Goal: Task Accomplishment & Management: Use online tool/utility

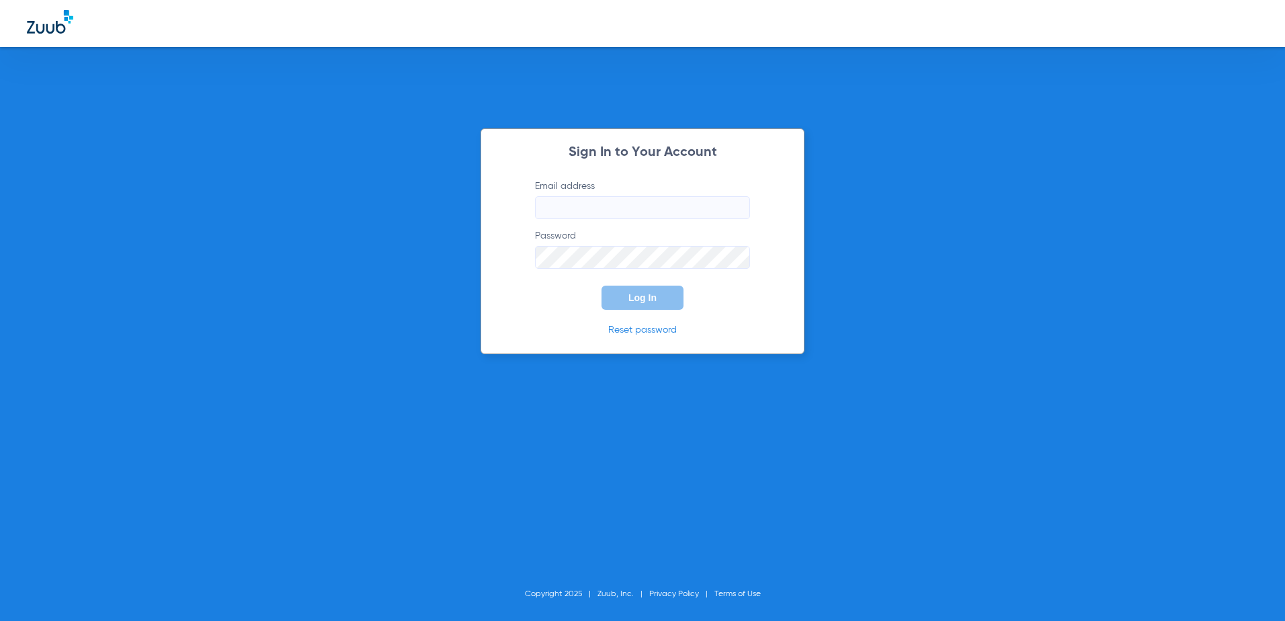
type input "[EMAIL_ADDRESS][DOMAIN_NAME]"
click at [656, 306] on button "Log In" at bounding box center [643, 298] width 82 height 24
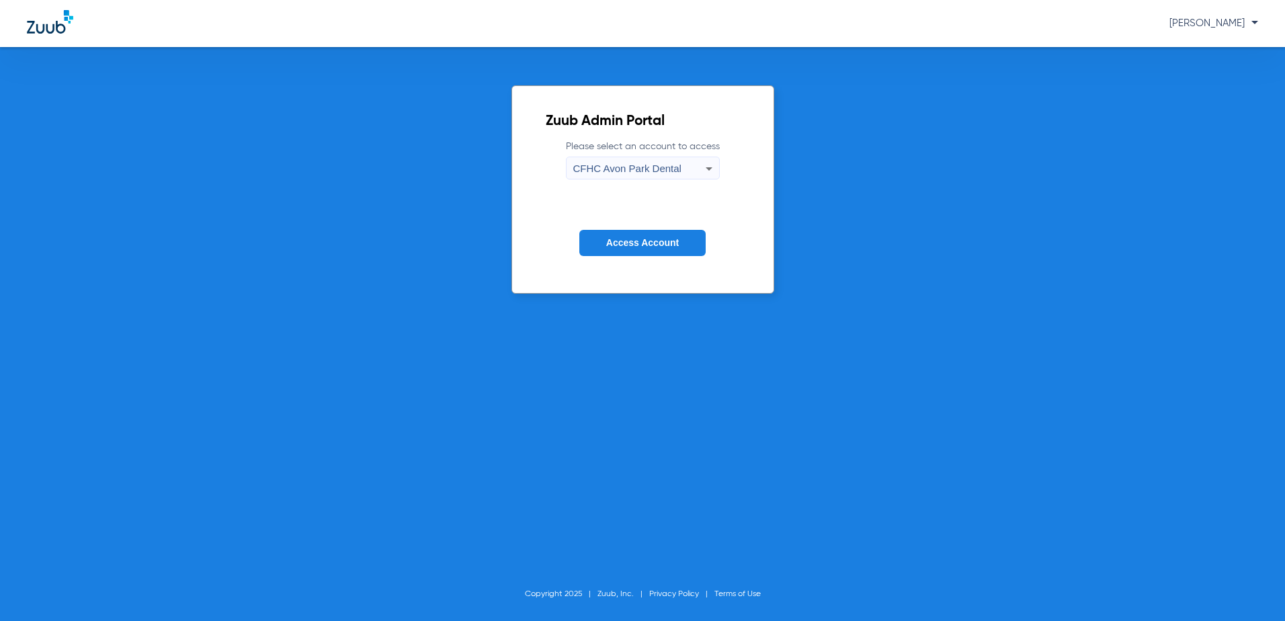
click at [706, 169] on icon at bounding box center [709, 169] width 16 height 16
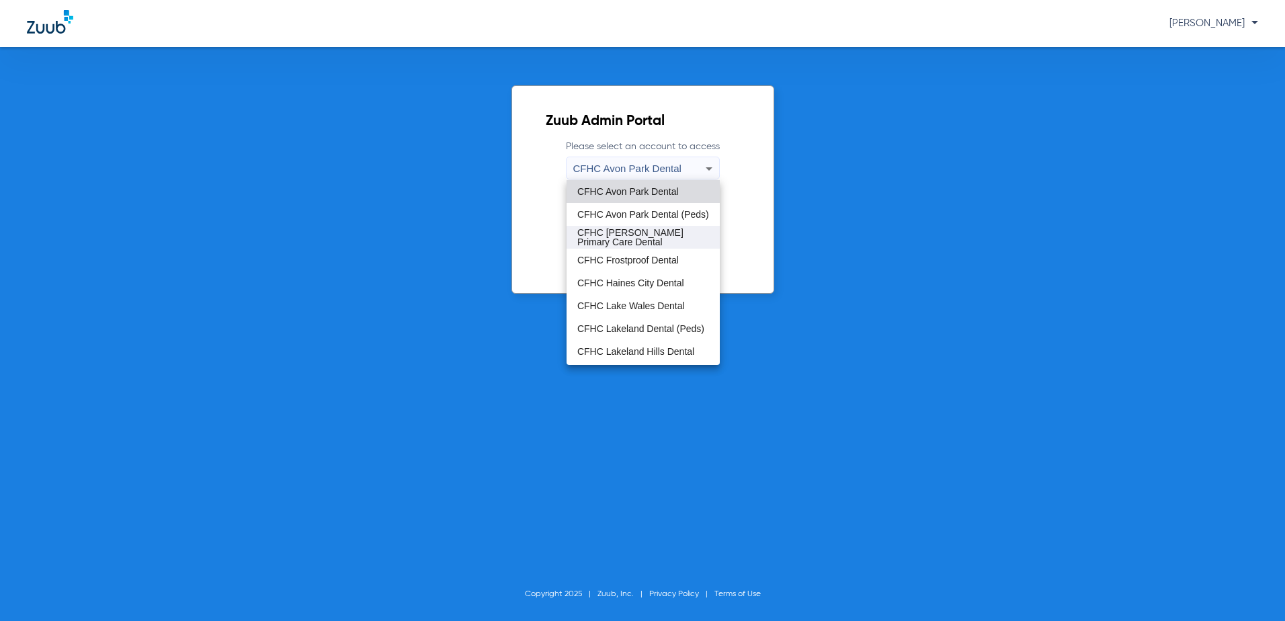
click at [640, 231] on span "CFHC [PERSON_NAME] Primary Care Dental" at bounding box center [644, 237] width 132 height 19
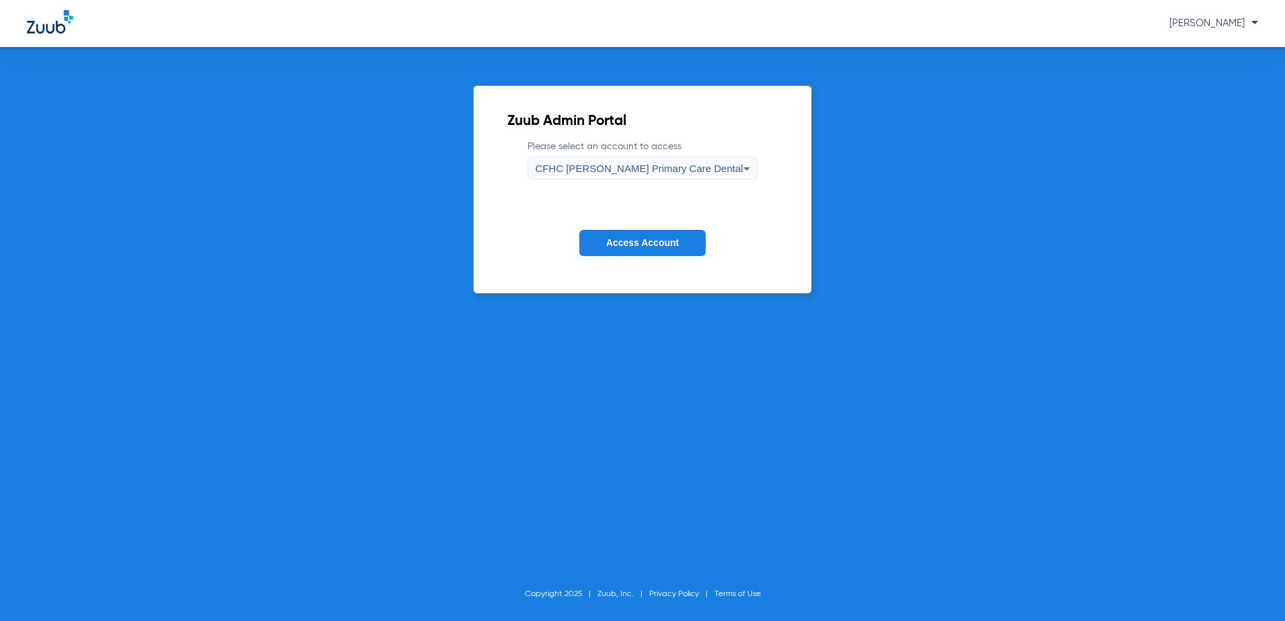
click at [618, 245] on span "Access Account" at bounding box center [642, 242] width 73 height 11
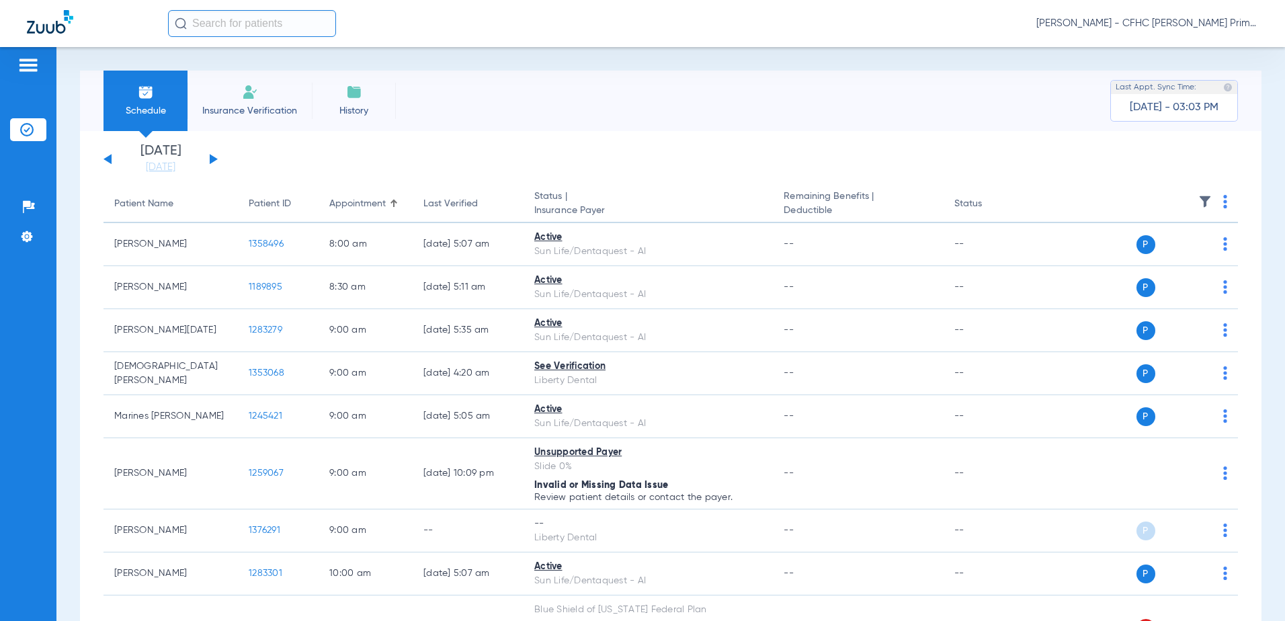
click at [211, 153] on div "[DATE] [DATE] [DATE] [DATE] [DATE] [DATE] [DATE] [DATE] [DATE] [DATE] [DATE] [D…" at bounding box center [161, 160] width 114 height 30
click at [211, 157] on button at bounding box center [214, 159] width 8 height 10
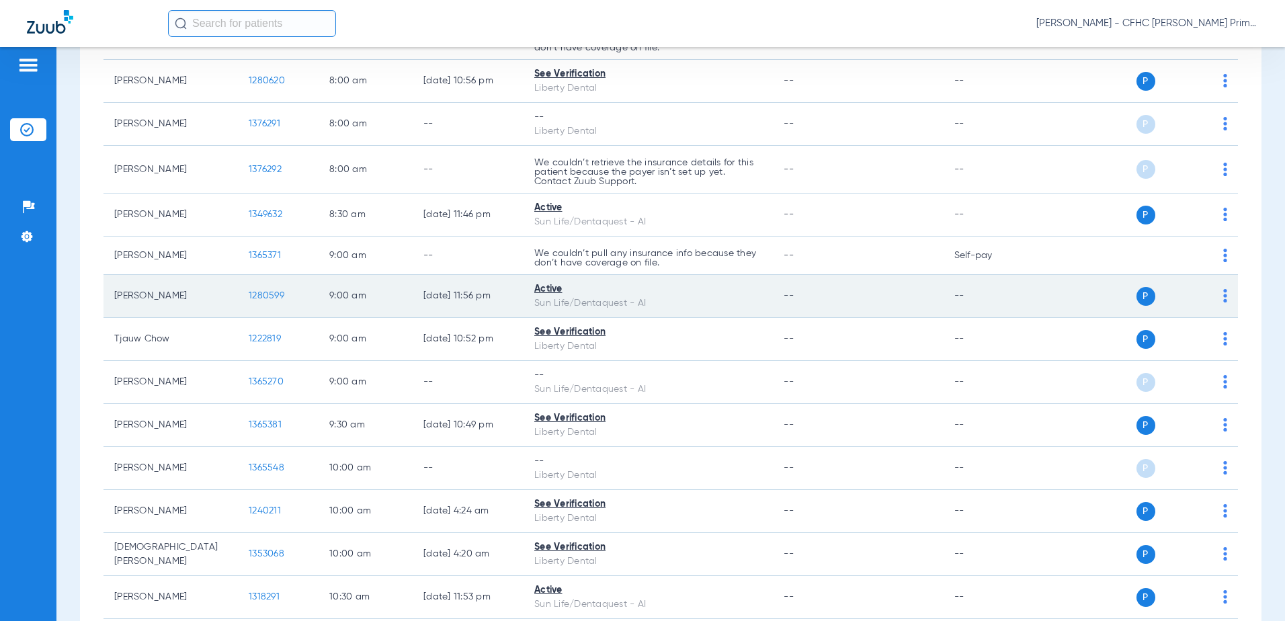
scroll to position [269, 0]
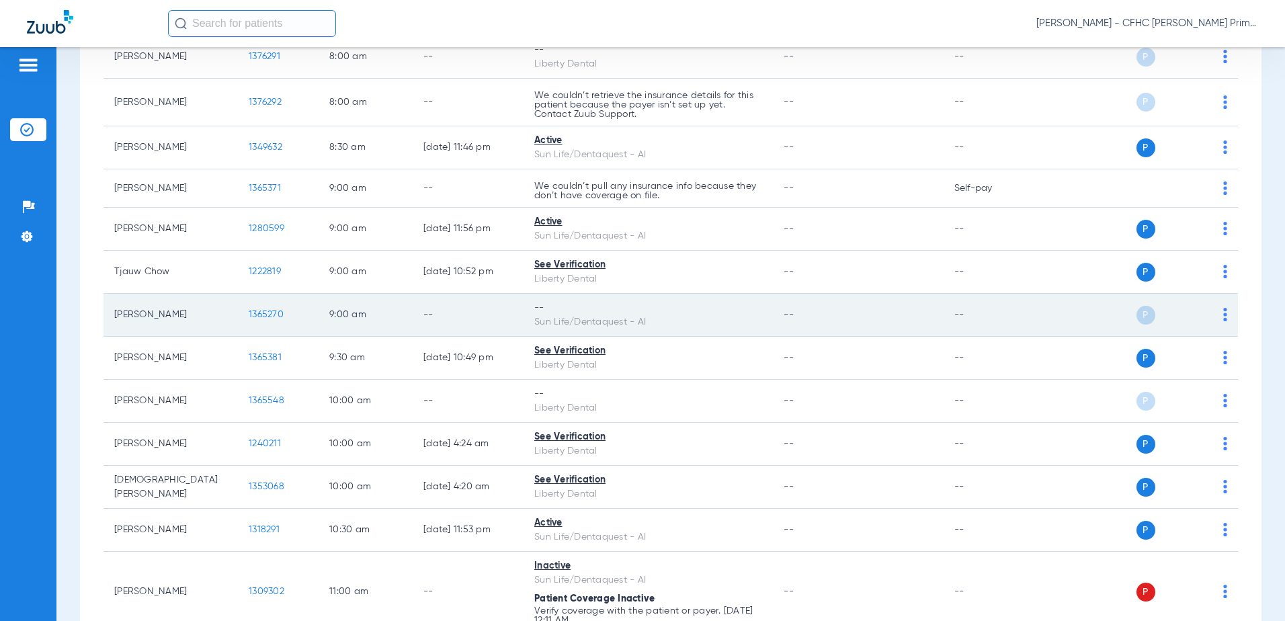
click at [275, 315] on span "1365270" at bounding box center [266, 314] width 35 height 9
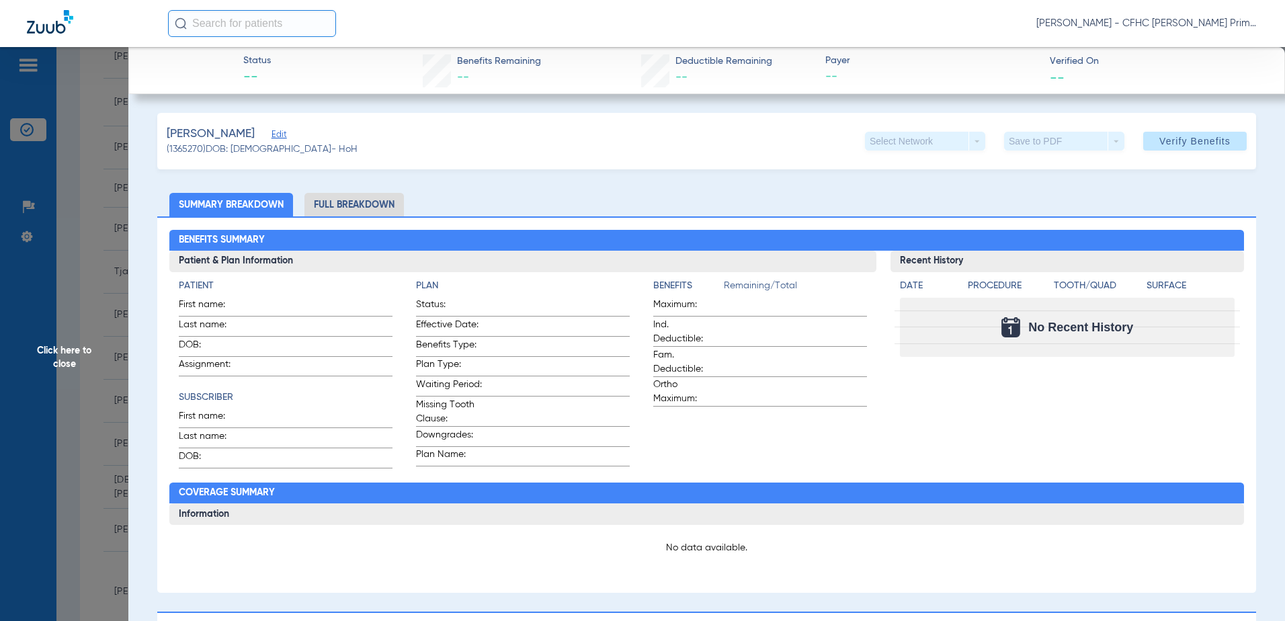
click at [284, 130] on span "Edit" at bounding box center [278, 136] width 12 height 13
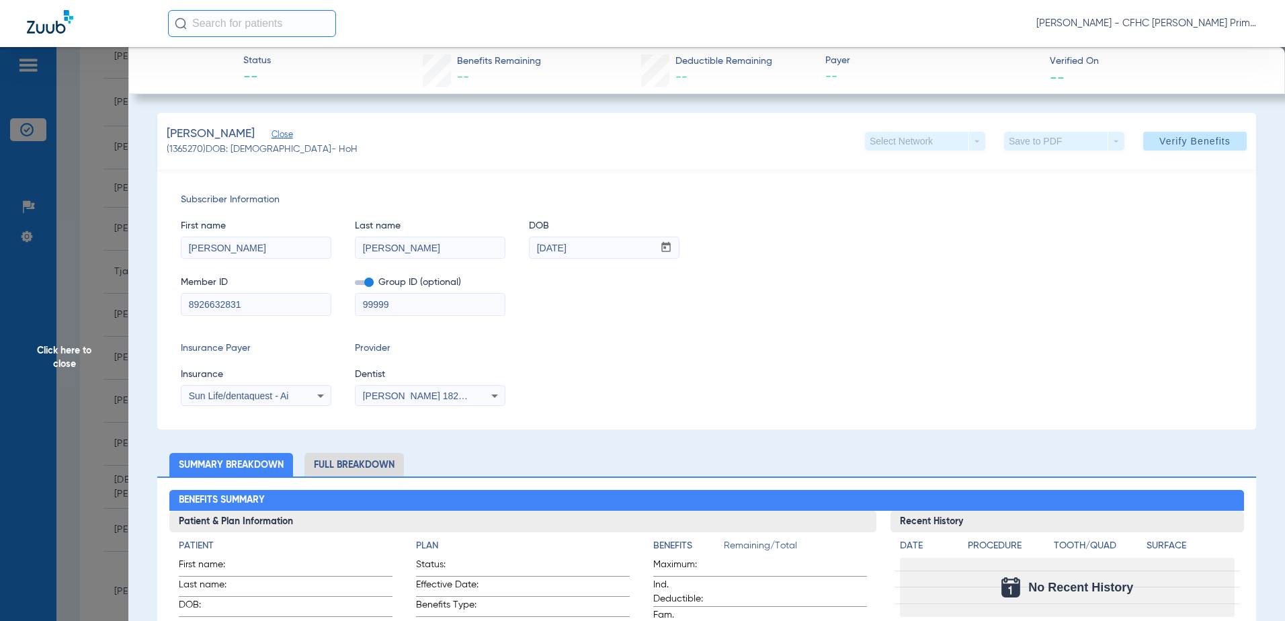
click at [251, 397] on span "Sun Life/dentaquest - Ai" at bounding box center [239, 396] width 100 height 11
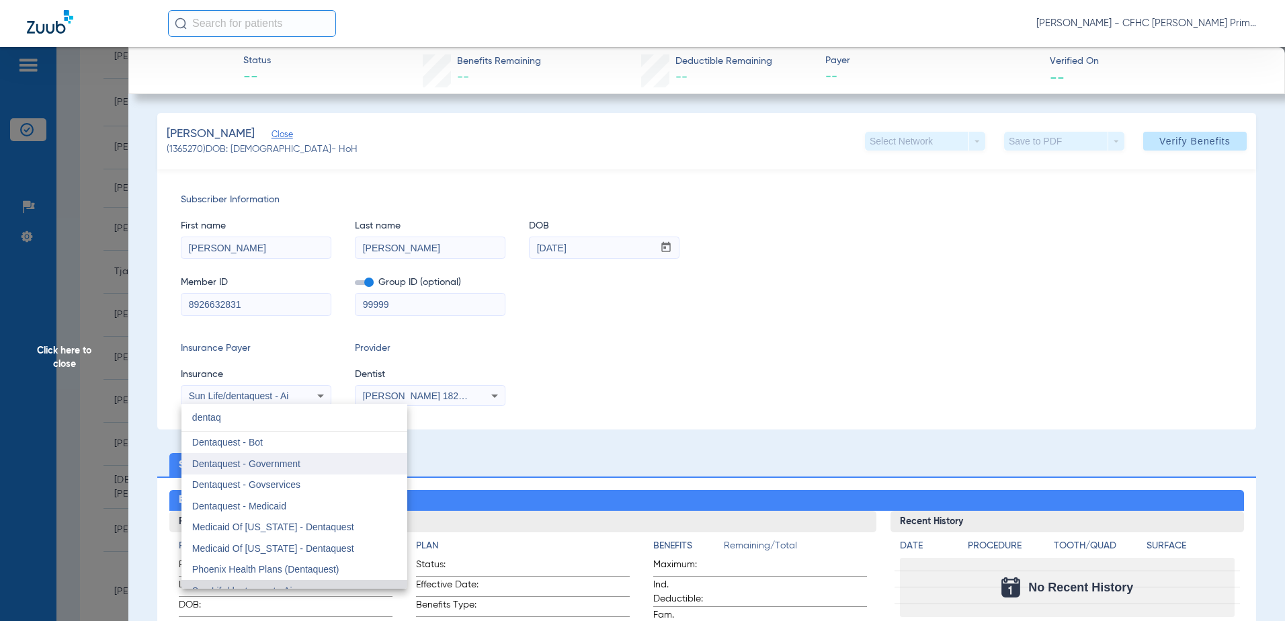
type input "dentaq"
click at [249, 461] on span "Dentaquest - Government" at bounding box center [246, 464] width 108 height 11
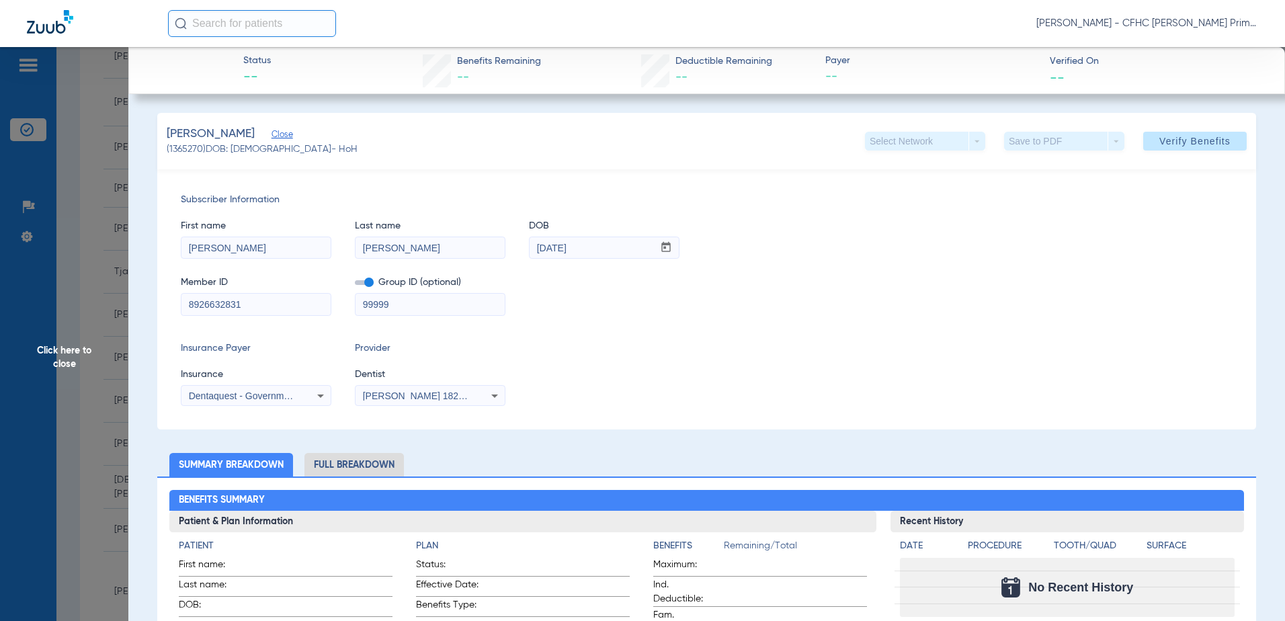
click at [372, 283] on span at bounding box center [364, 282] width 19 height 5
click at [355, 285] on input "checkbox" at bounding box center [355, 285] width 0 height 0
click at [1188, 141] on span "Verify Benefits" at bounding box center [1195, 141] width 71 height 11
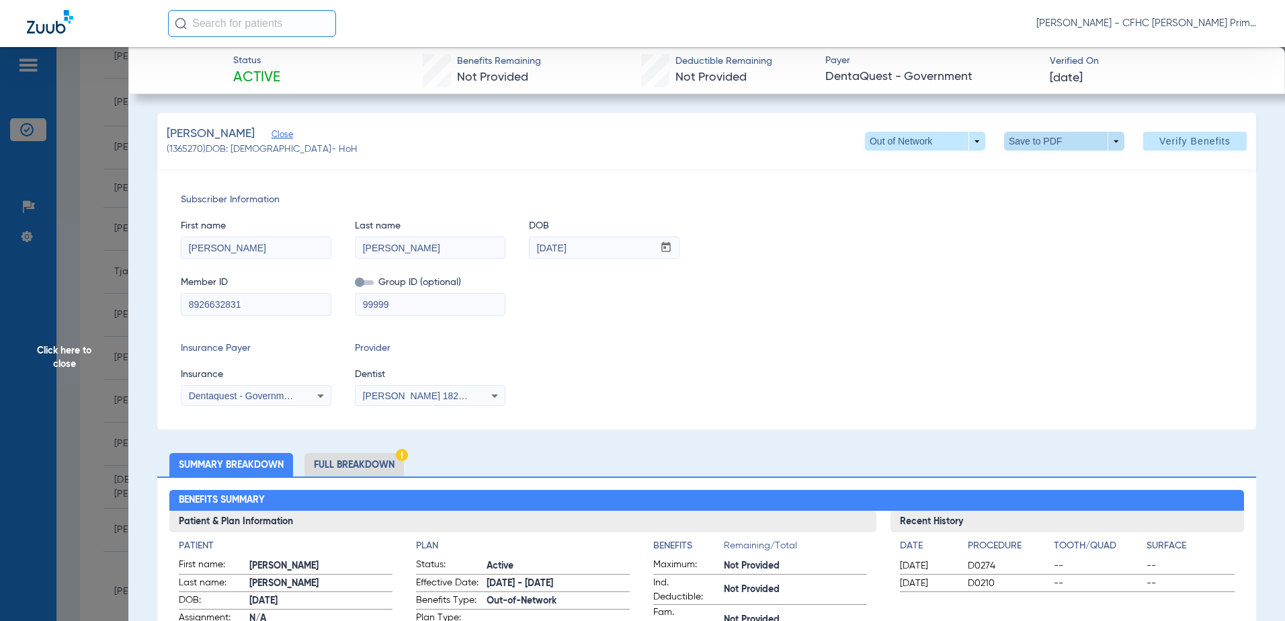
click at [1067, 141] on span at bounding box center [1064, 141] width 32 height 32
click at [1060, 165] on span "Save to PDF" at bounding box center [1059, 167] width 53 height 9
drag, startPoint x: 1060, startPoint y: 165, endPoint x: 990, endPoint y: 234, distance: 98.9
click at [1058, 166] on div "[PERSON_NAME] (1365270) DOB: [DEMOGRAPHIC_DATA] - HoH Out of Network arrow_drop…" at bounding box center [706, 141] width 1099 height 56
click at [1048, 137] on span at bounding box center [1064, 141] width 32 height 32
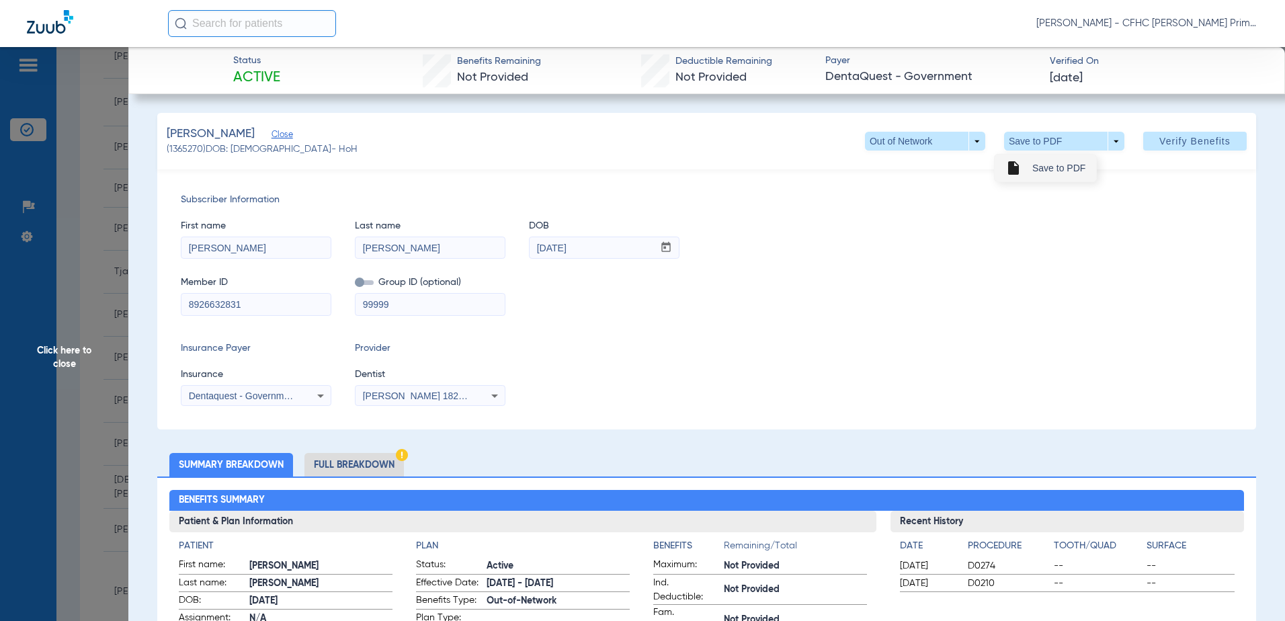
click at [1044, 163] on span "Save to PDF" at bounding box center [1059, 167] width 53 height 9
click at [68, 353] on span "Click here to close" at bounding box center [64, 357] width 128 height 621
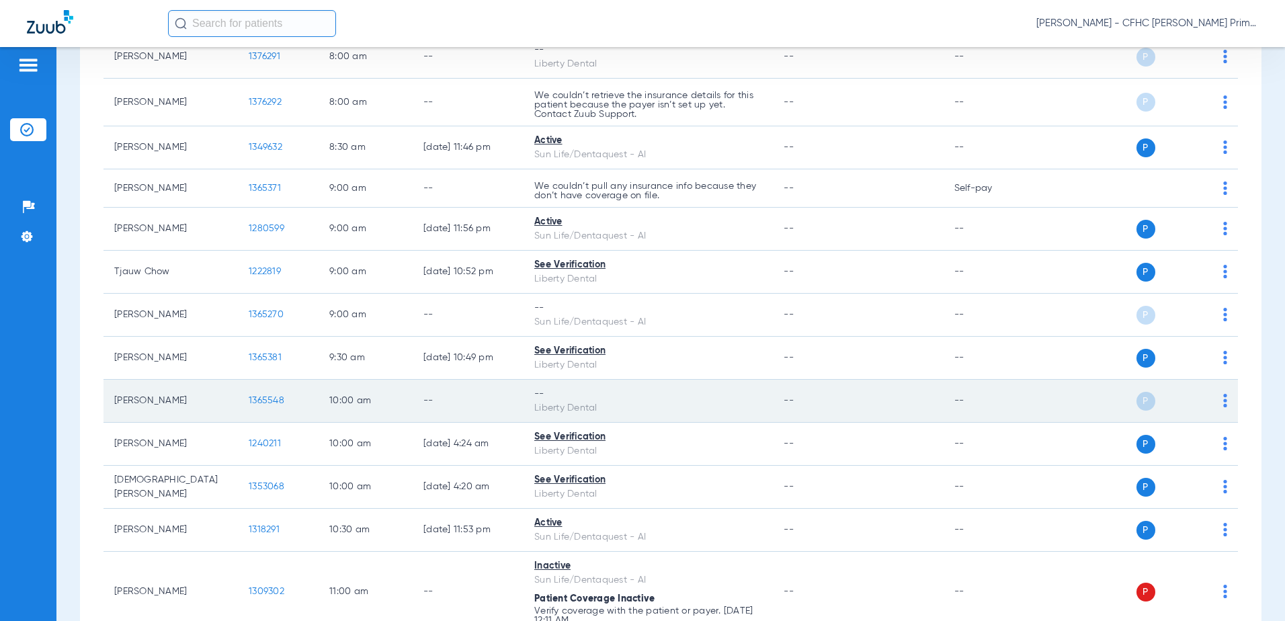
click at [262, 399] on span "1365548" at bounding box center [267, 400] width 36 height 9
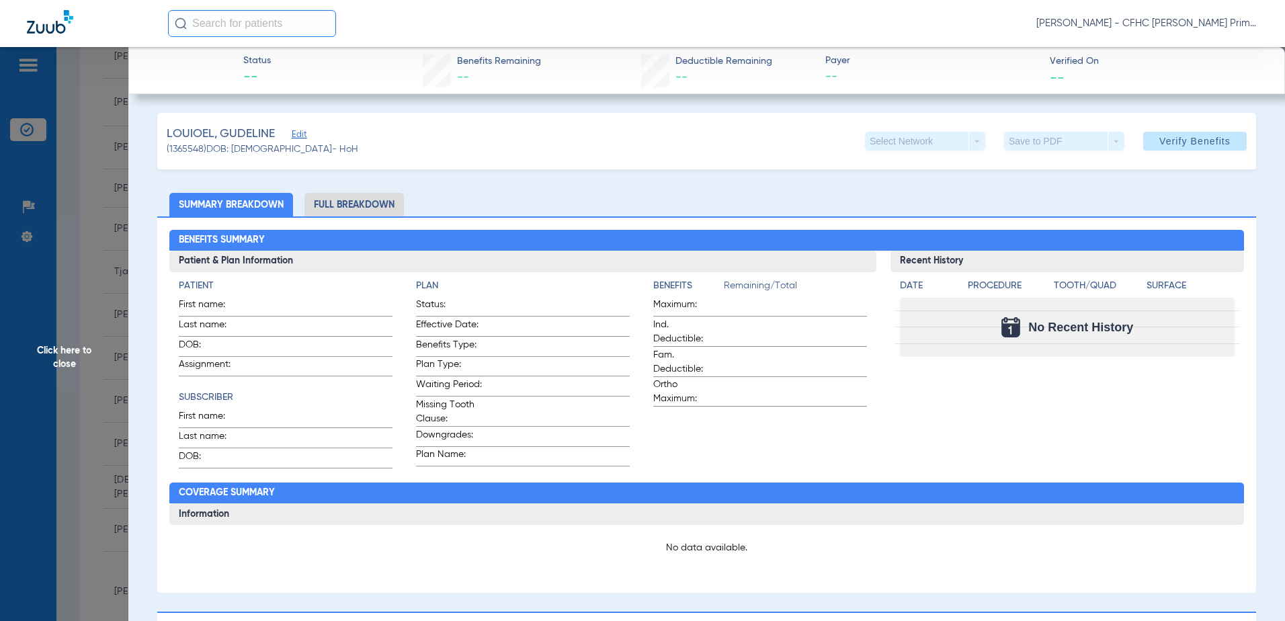
click at [303, 133] on span "Edit" at bounding box center [298, 136] width 12 height 13
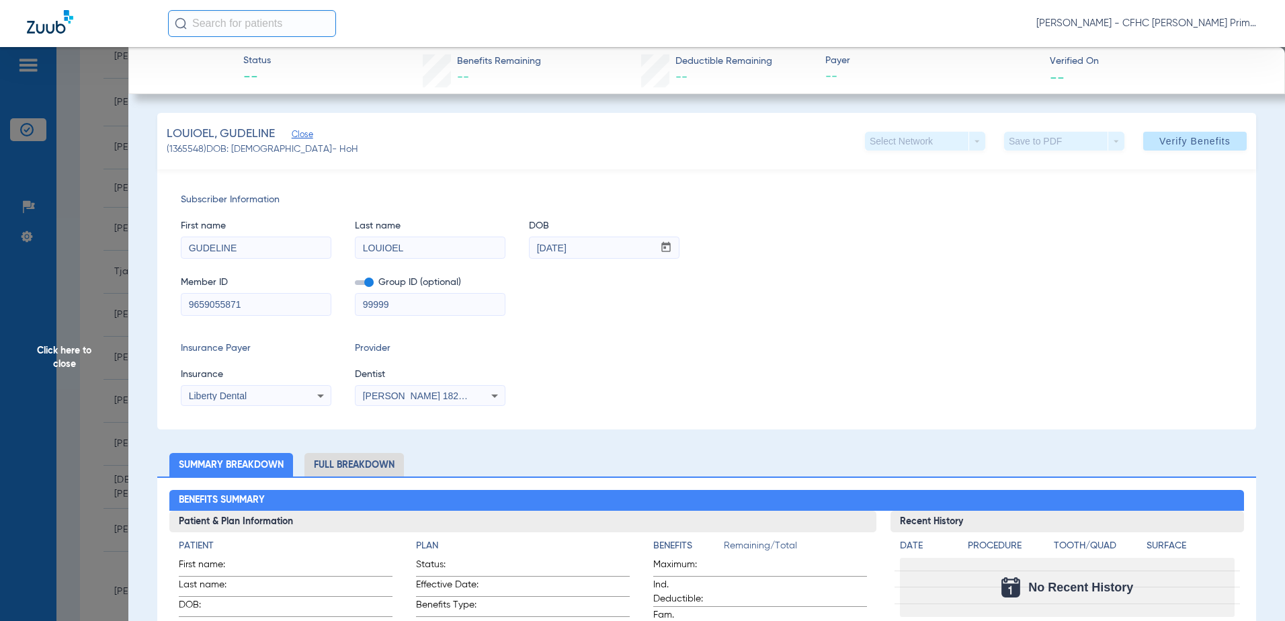
click at [366, 282] on span at bounding box center [364, 282] width 19 height 5
click at [355, 285] on input "checkbox" at bounding box center [355, 285] width 0 height 0
click at [1175, 141] on span "Verify Benefits" at bounding box center [1195, 141] width 71 height 11
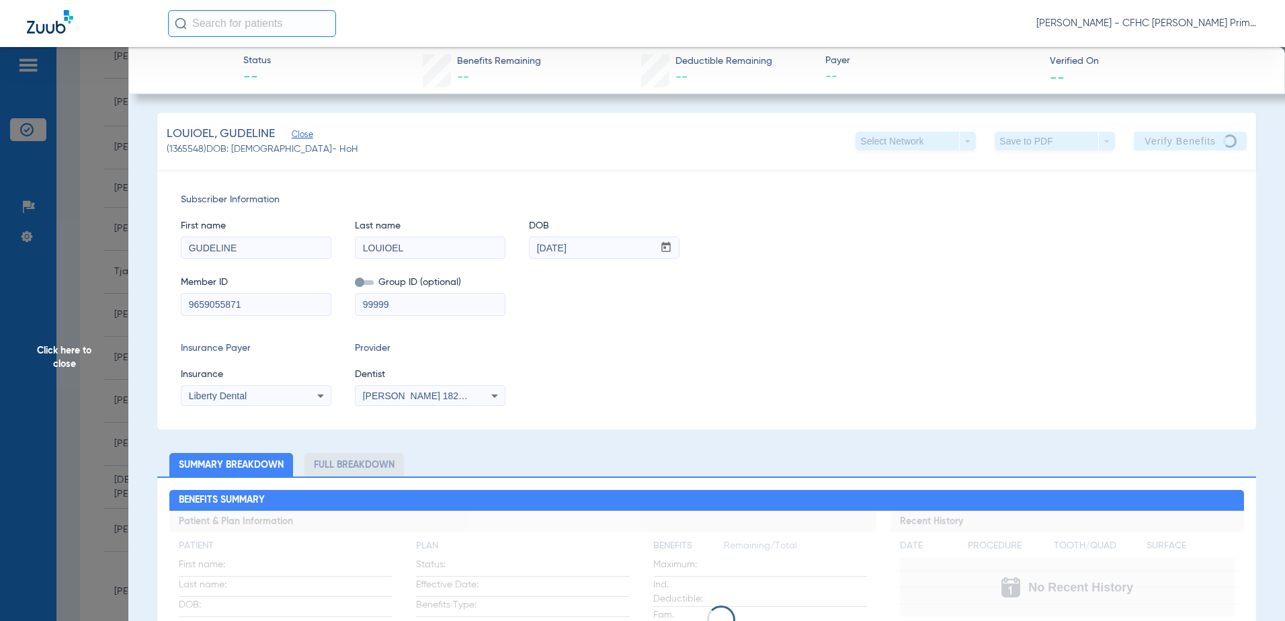
click at [1015, 340] on div "Subscriber Information First name GUDELINE Last name LOUIOEL DOB mm / dd / yyyy…" at bounding box center [706, 299] width 1099 height 260
click at [888, 374] on div "Insurance Payer Insurance Liberty Dental Provider Dentist [PERSON_NAME] 1821650…" at bounding box center [707, 374] width 1052 height 65
click at [864, 291] on div "Member ID 9659055871 Group ID (optional) 99999" at bounding box center [707, 290] width 1052 height 52
click at [839, 355] on div "Insurance Payer Insurance Liberty Dental Provider Dentist [PERSON_NAME] 1821650…" at bounding box center [707, 374] width 1052 height 65
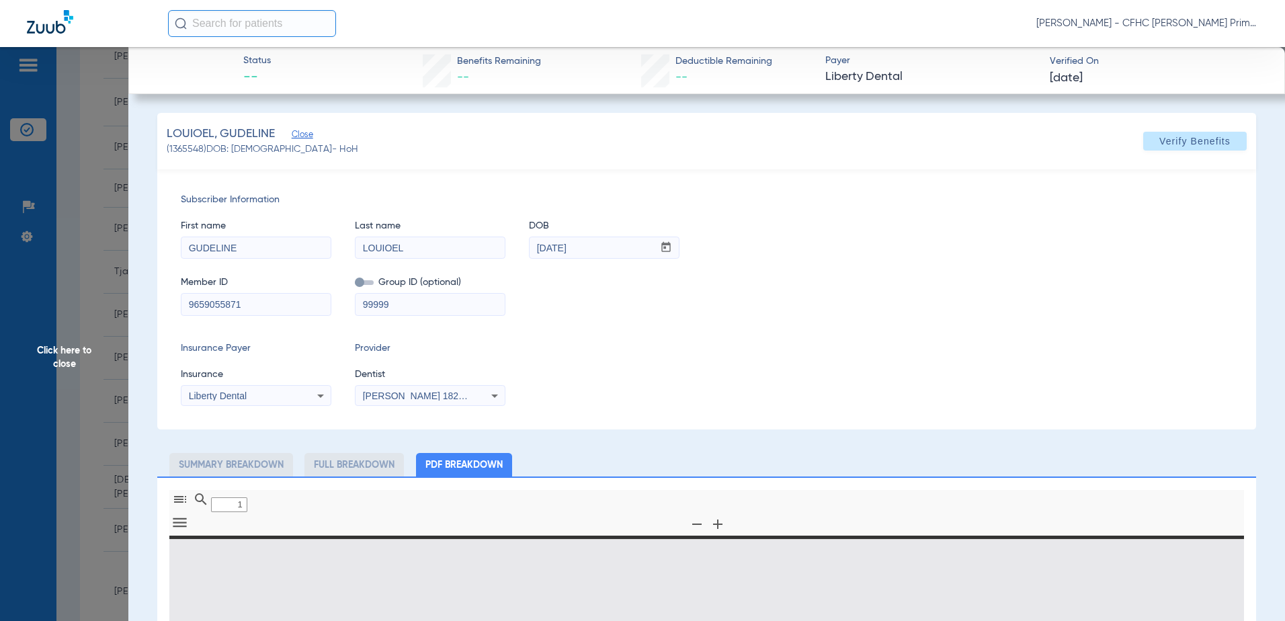
type input "0"
select select "page-width"
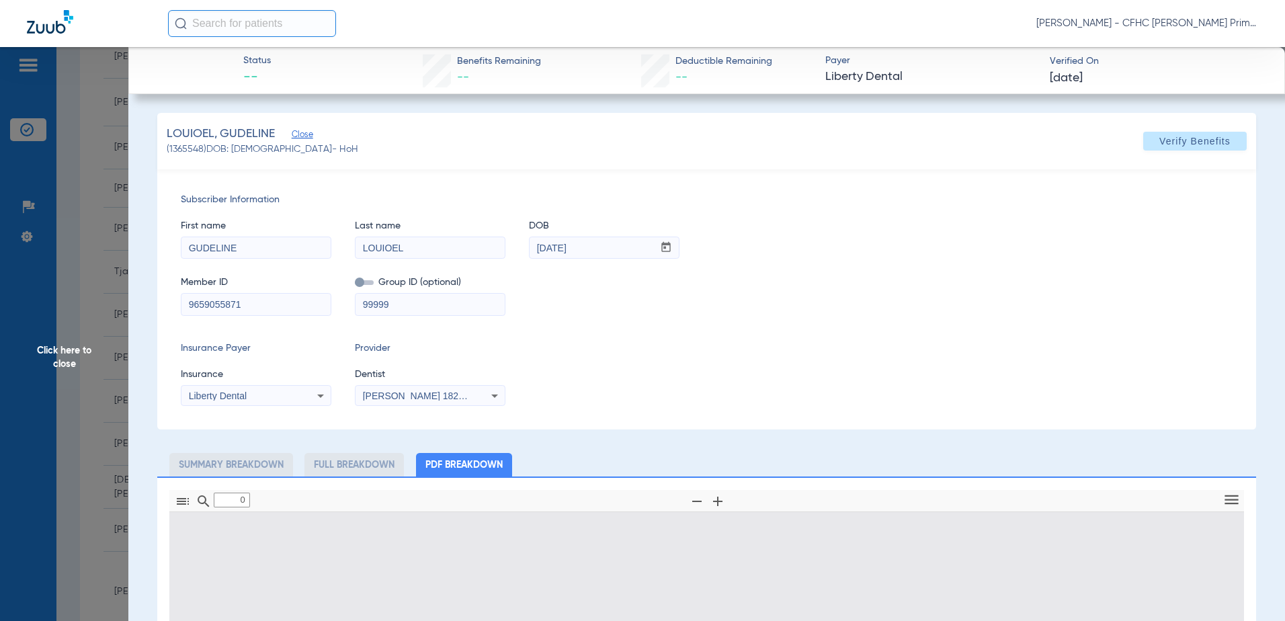
type input "1"
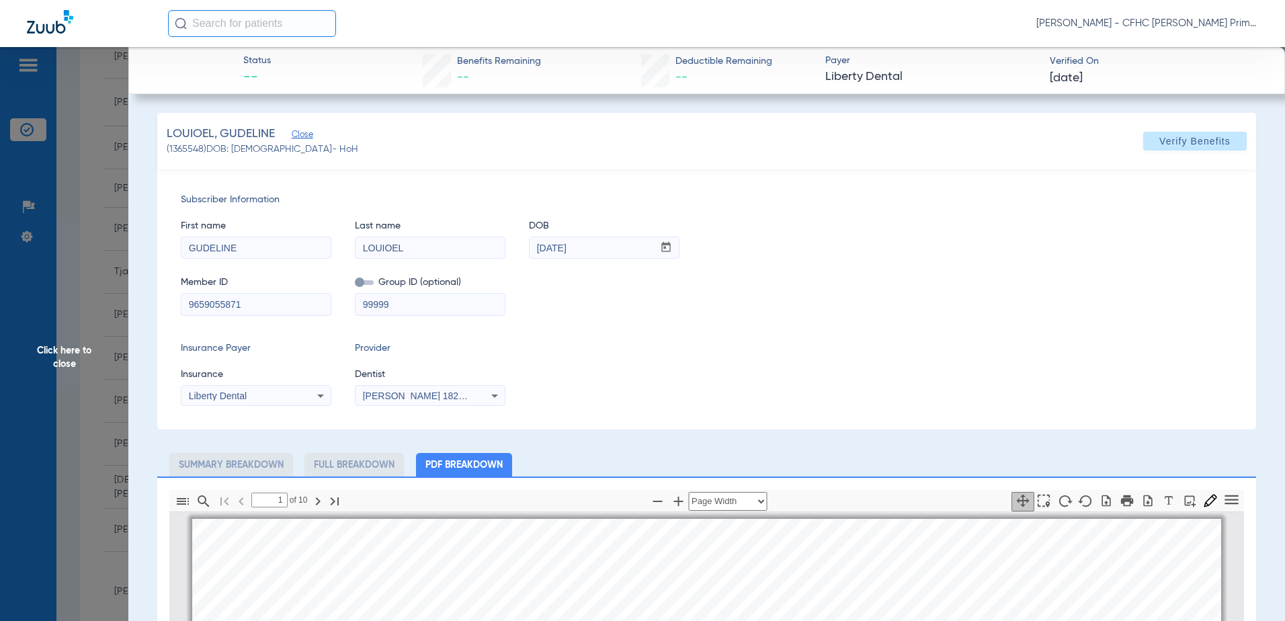
scroll to position [7, 0]
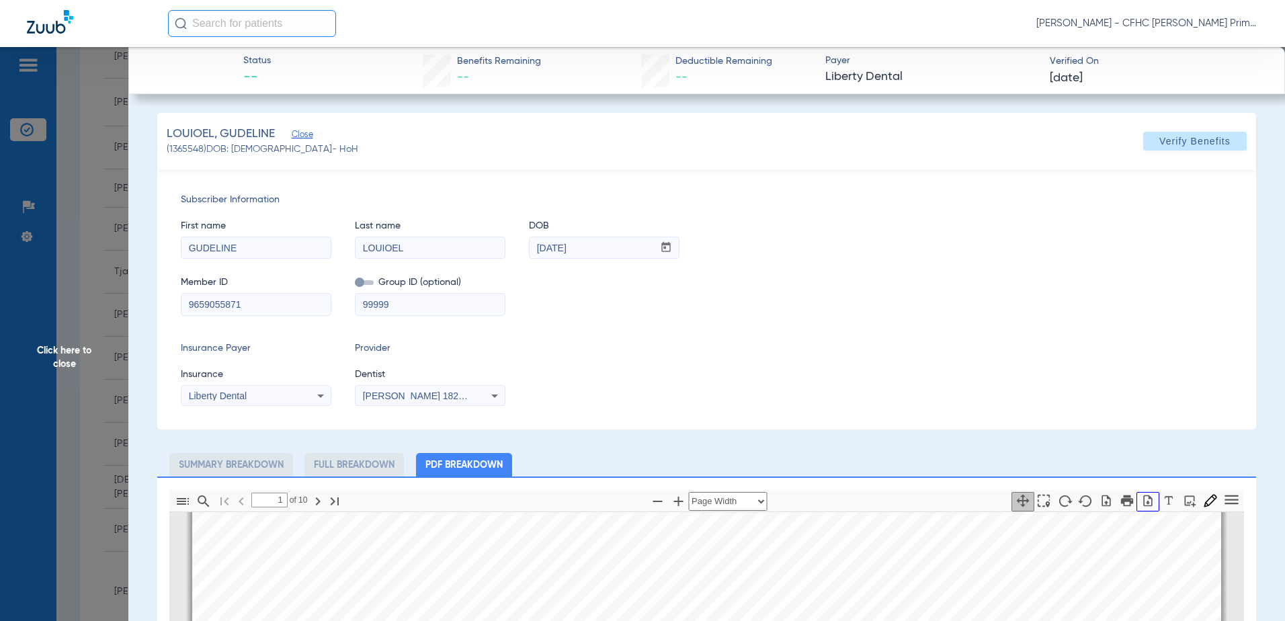
click at [1142, 498] on icon "button" at bounding box center [1148, 500] width 13 height 13
click at [68, 353] on span "Click here to close" at bounding box center [64, 357] width 128 height 621
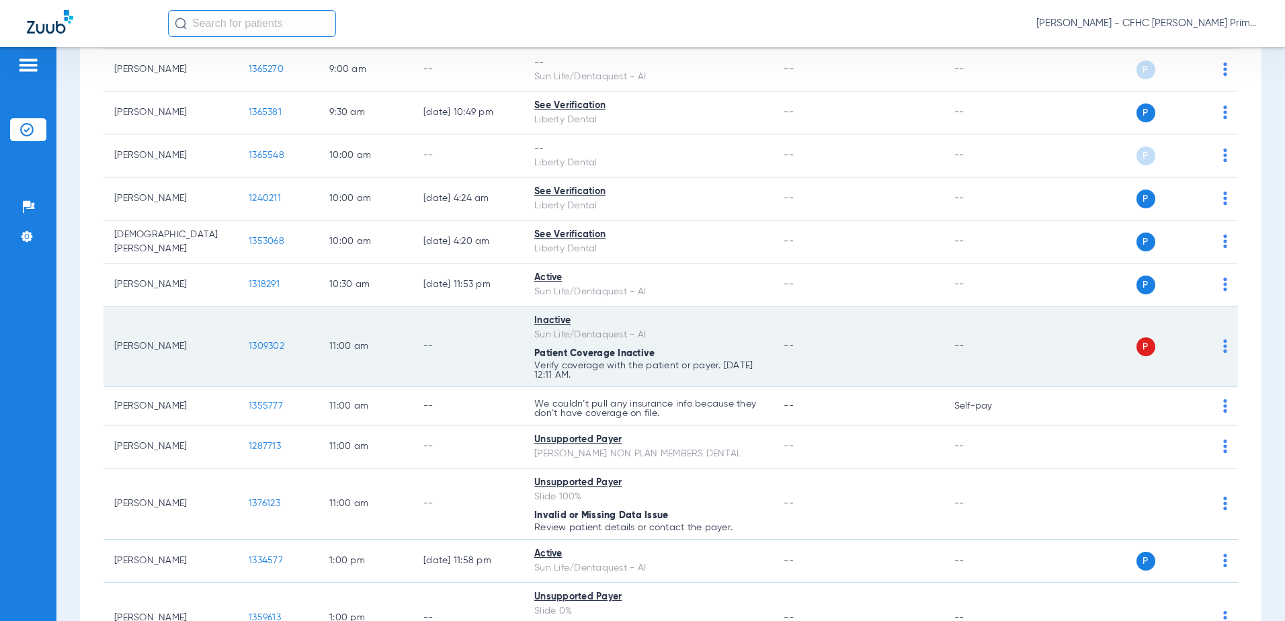
scroll to position [538, 0]
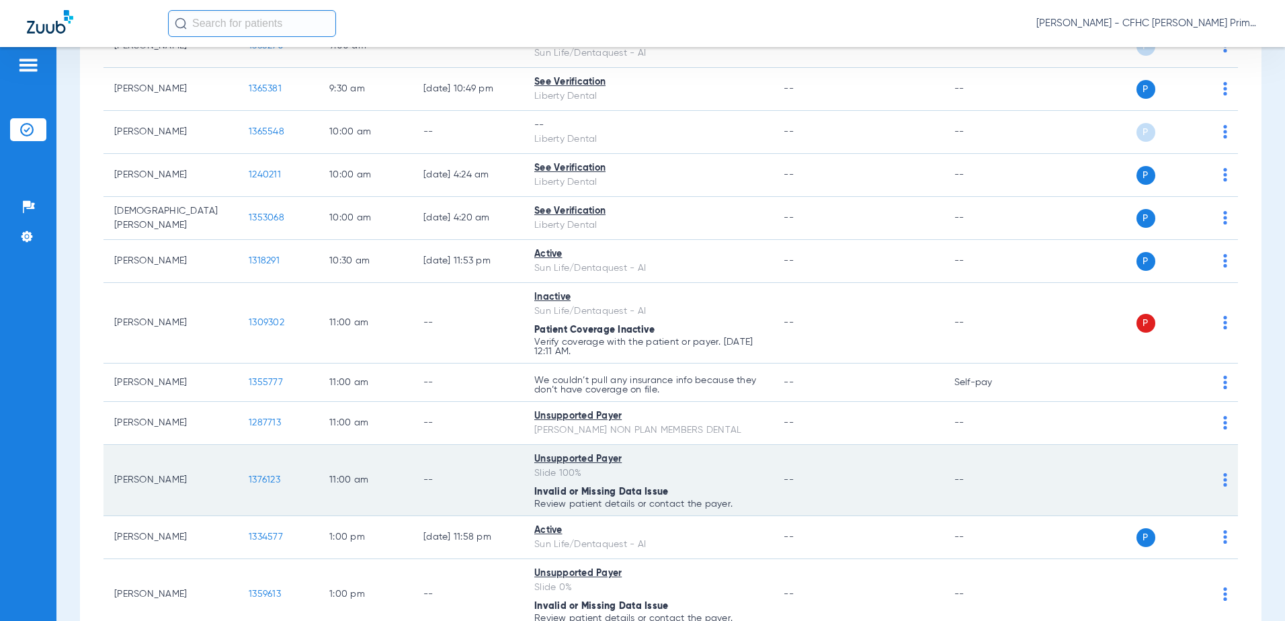
click at [253, 478] on td "1376123" at bounding box center [278, 480] width 81 height 71
click at [266, 480] on span "1376123" at bounding box center [265, 479] width 32 height 9
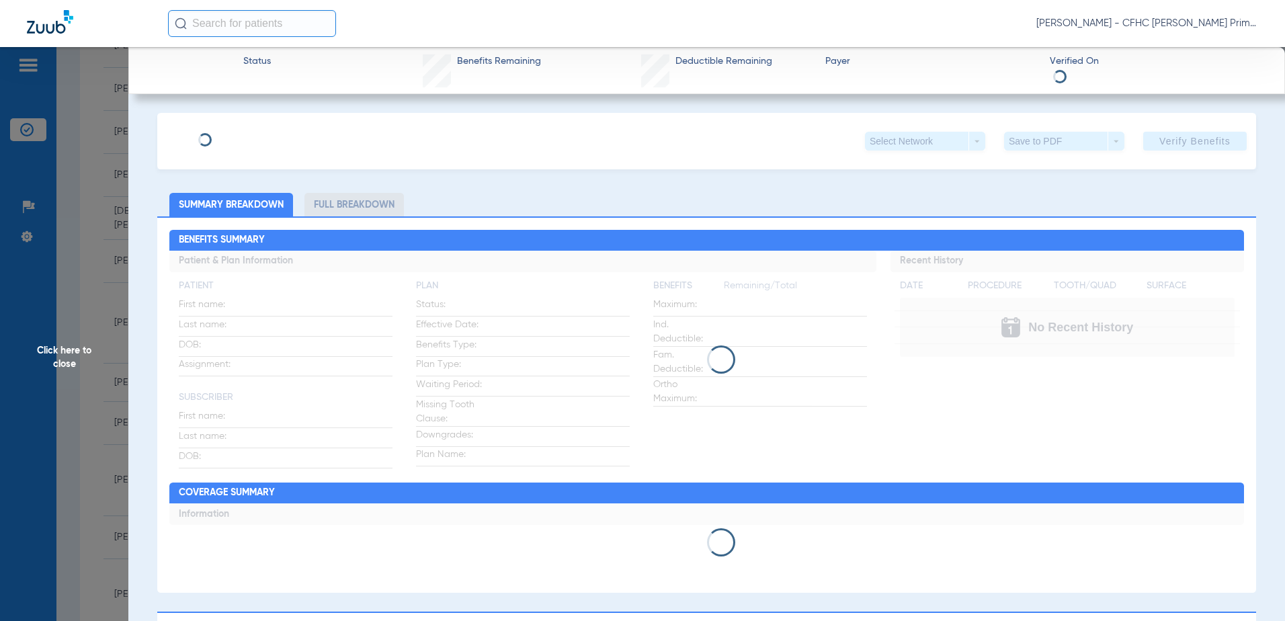
type input "[PERSON_NAME]"
type input "AINGER"
type input "[DATE]"
type input "100 SELF PAY"
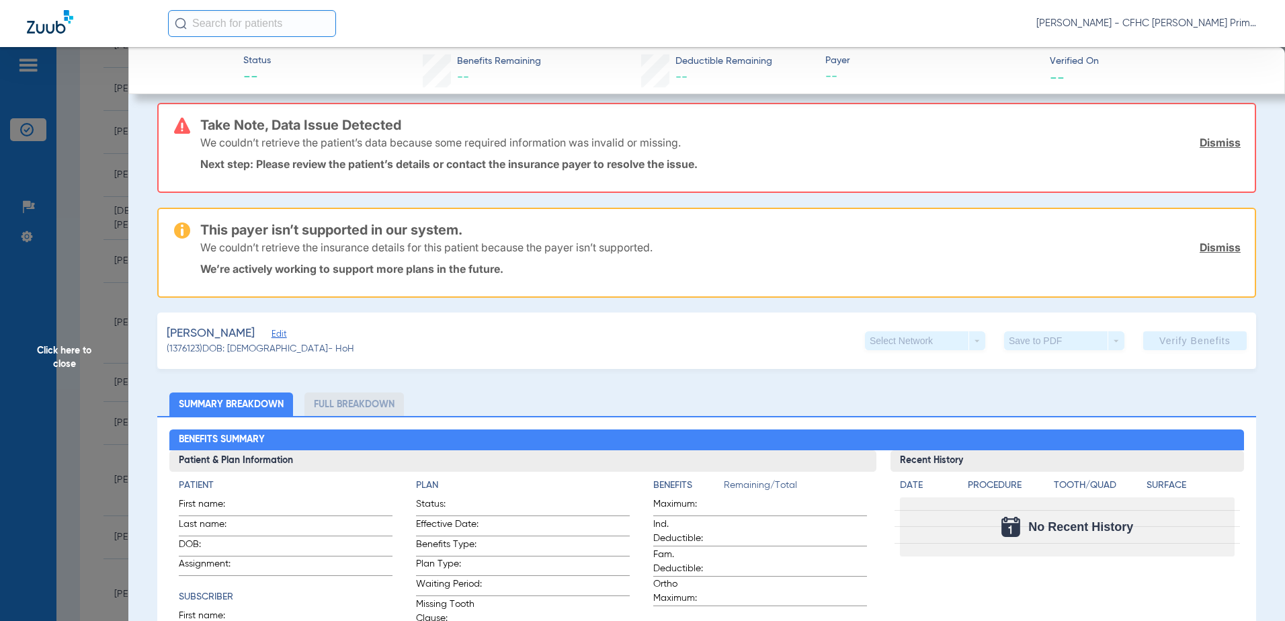
scroll to position [0, 0]
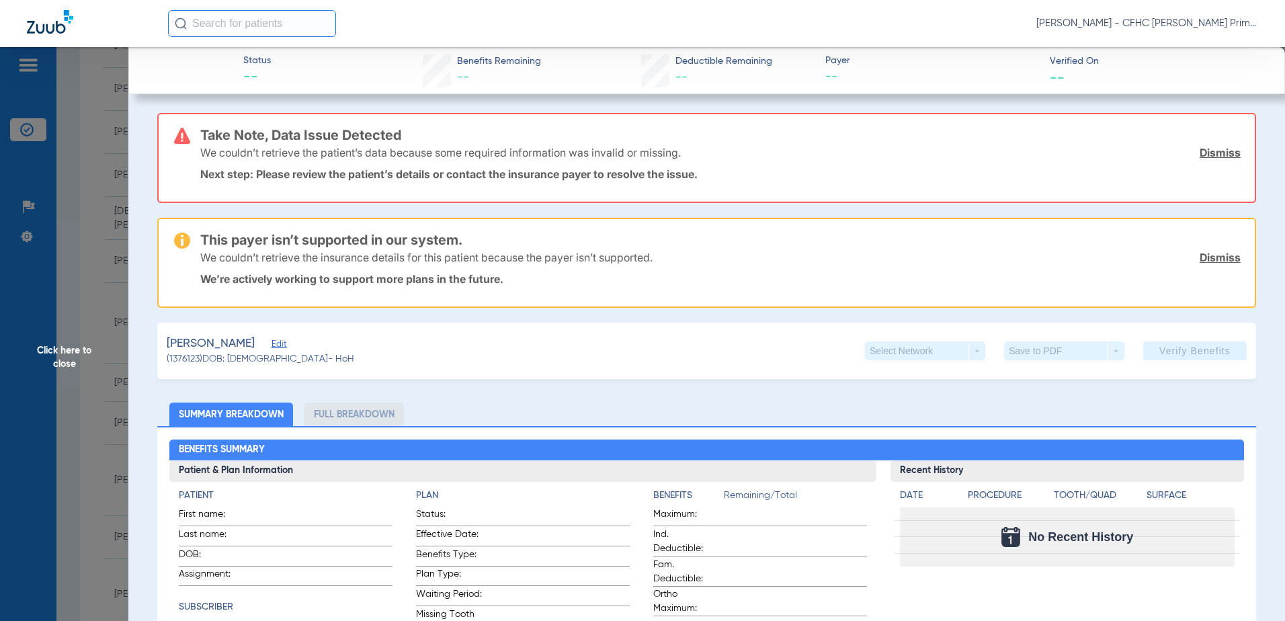
click at [284, 350] on span "Edit" at bounding box center [278, 346] width 12 height 13
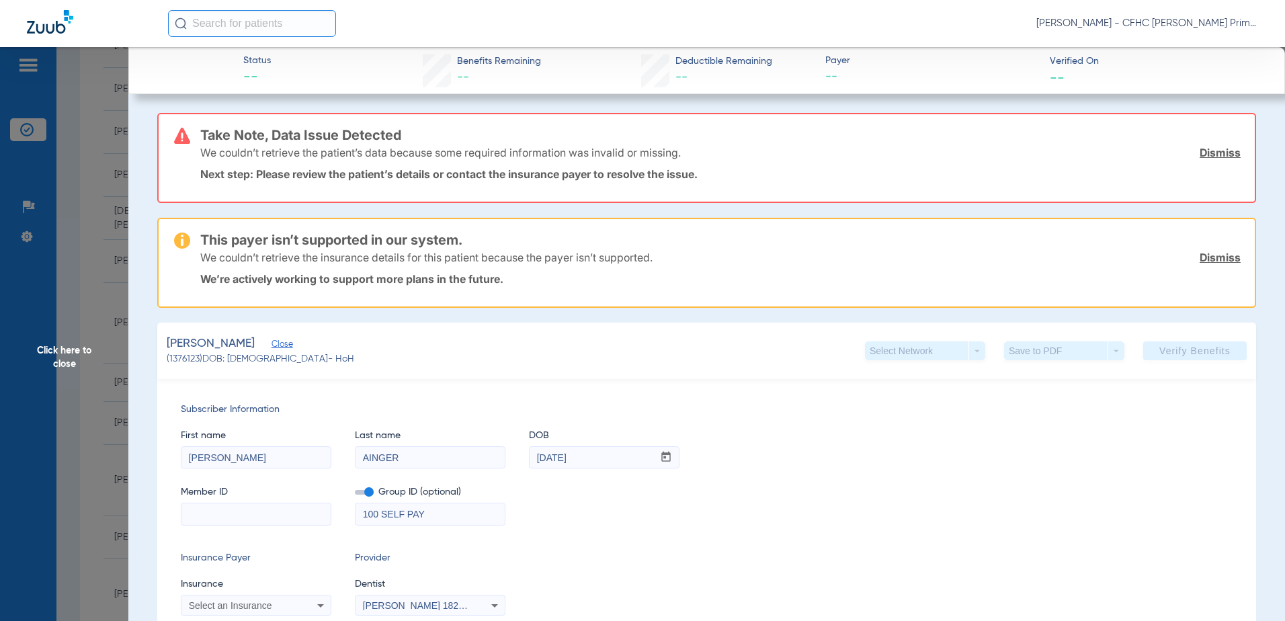
click at [47, 349] on span "Click here to close" at bounding box center [64, 357] width 128 height 621
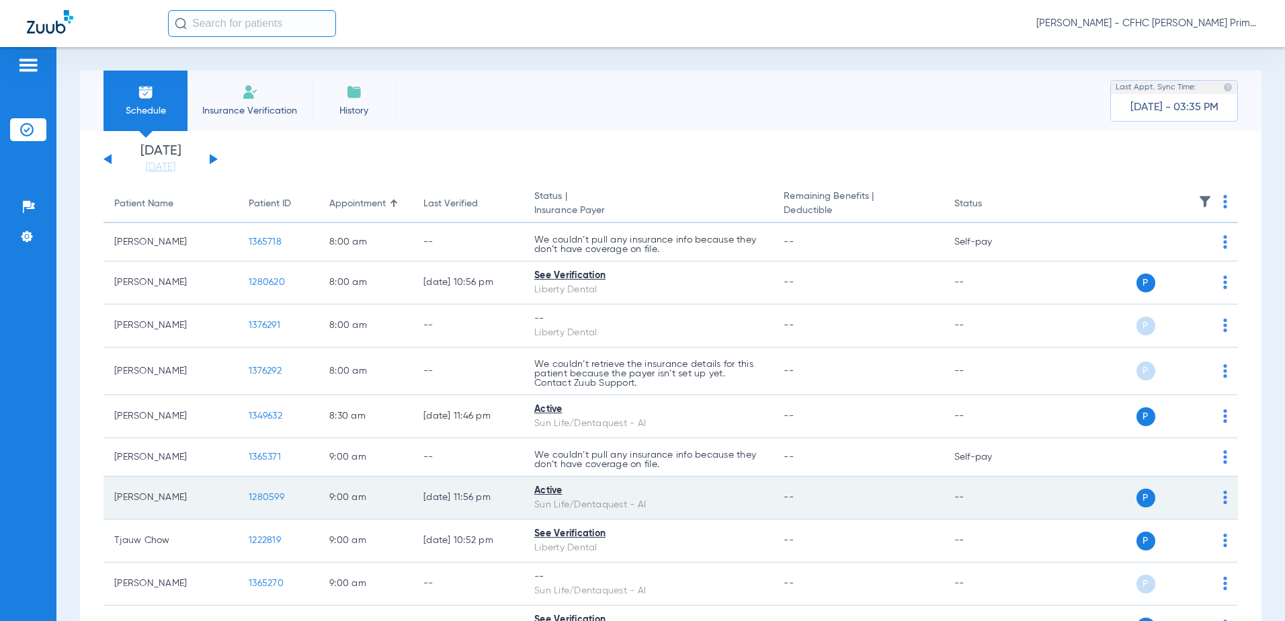
click at [266, 495] on span "1280599" at bounding box center [267, 497] width 36 height 9
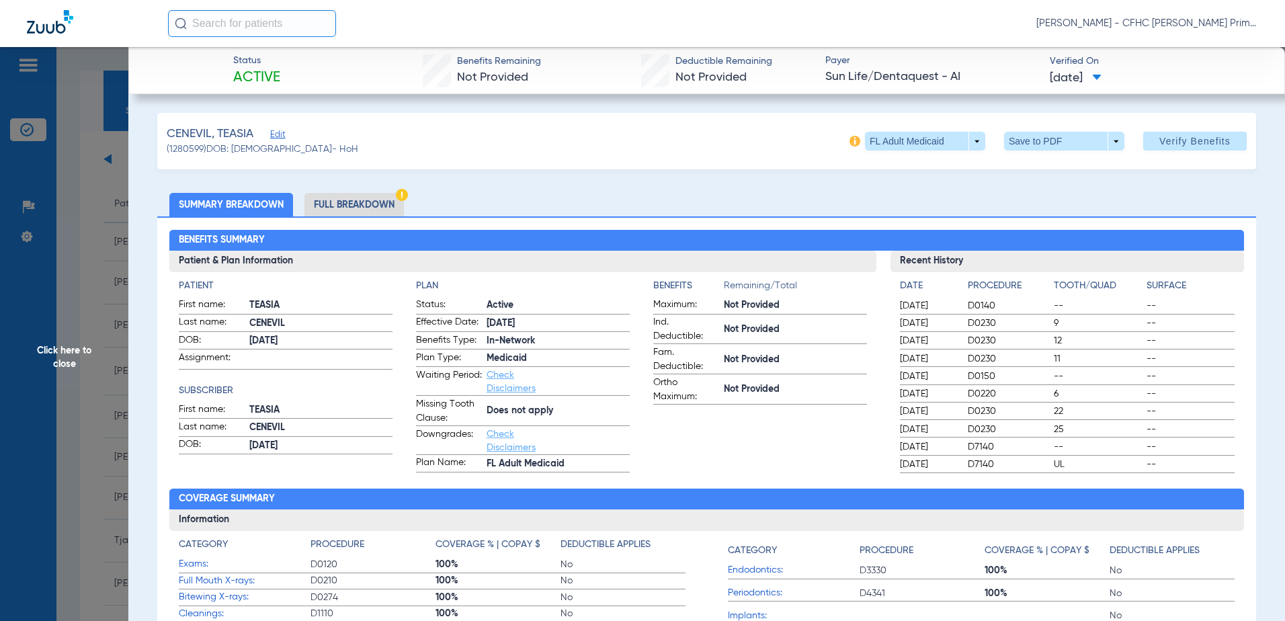
click at [71, 356] on span "Click here to close" at bounding box center [64, 357] width 128 height 621
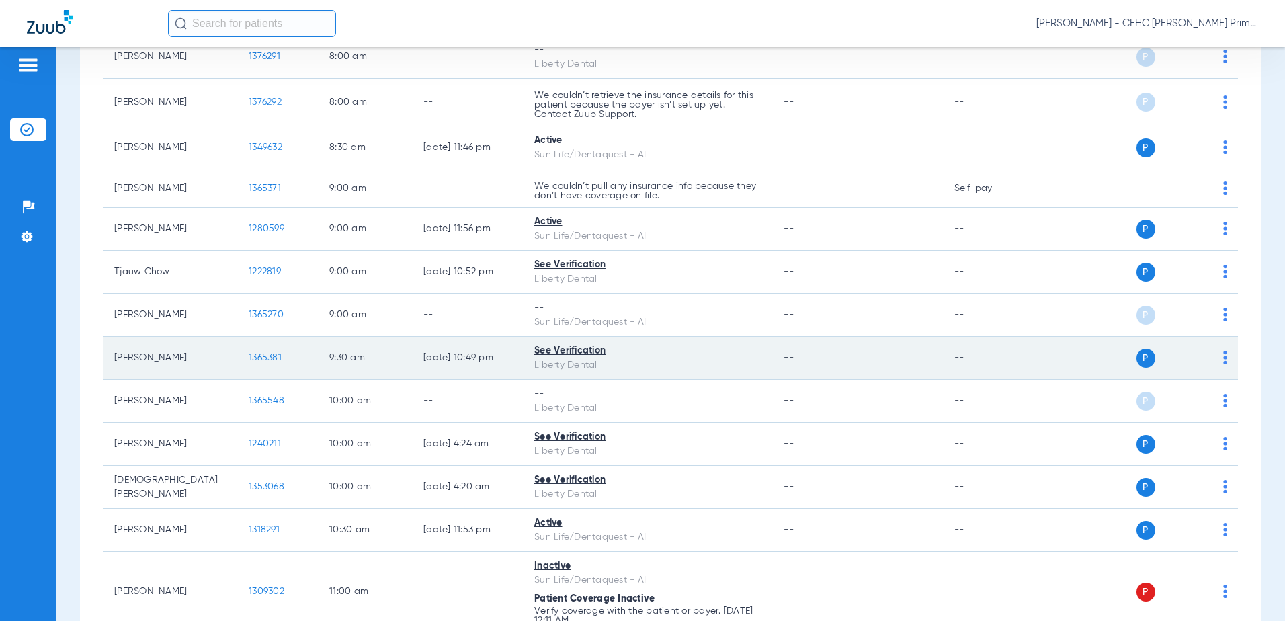
scroll to position [336, 0]
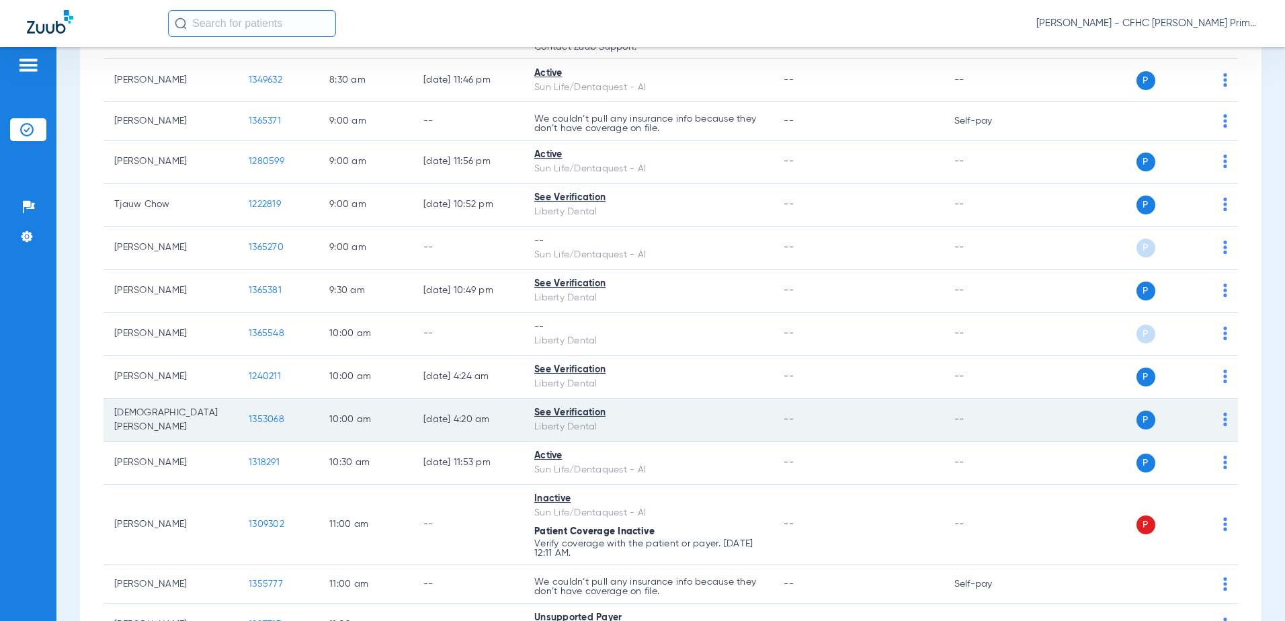
click at [267, 419] on span "1353068" at bounding box center [267, 419] width 36 height 9
click at [260, 419] on span "1353068" at bounding box center [267, 419] width 36 height 9
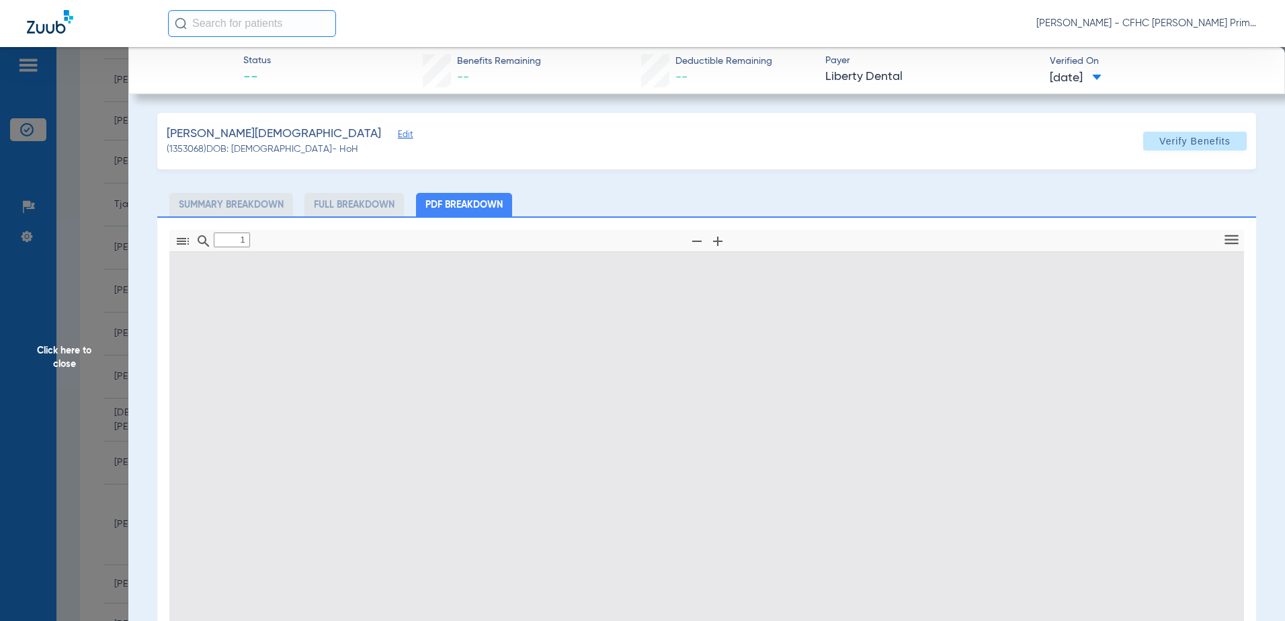
type input "0"
select select "page-width"
type input "1"
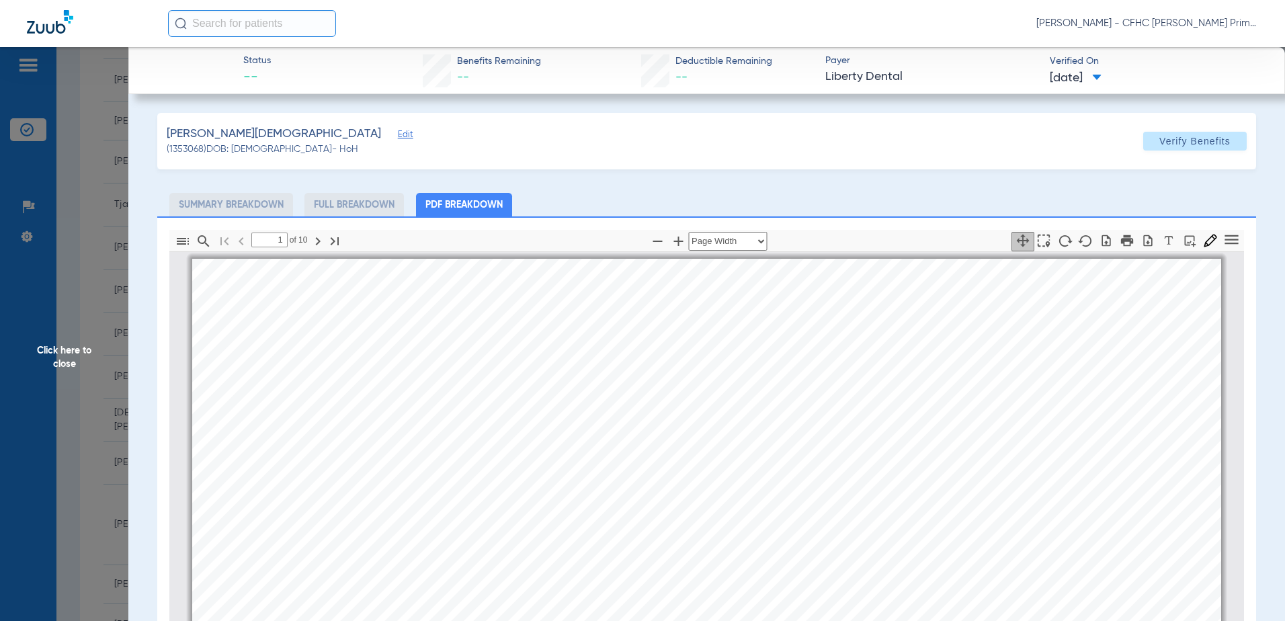
scroll to position [7, 0]
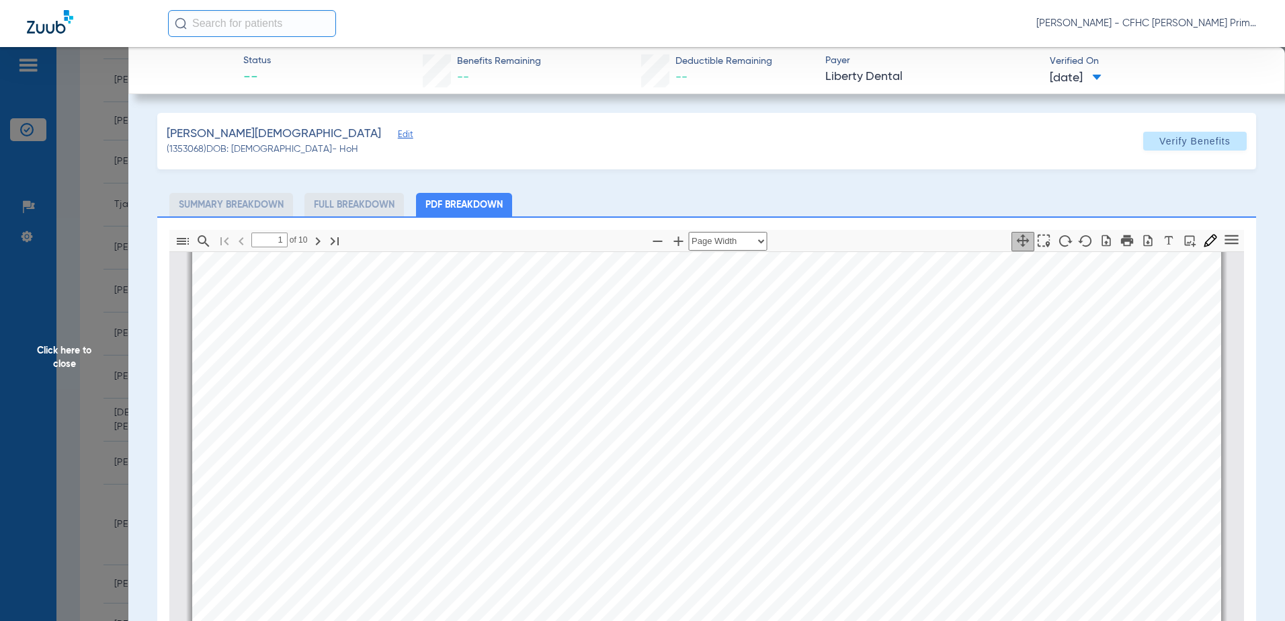
click at [61, 349] on span "Click here to close" at bounding box center [64, 357] width 128 height 621
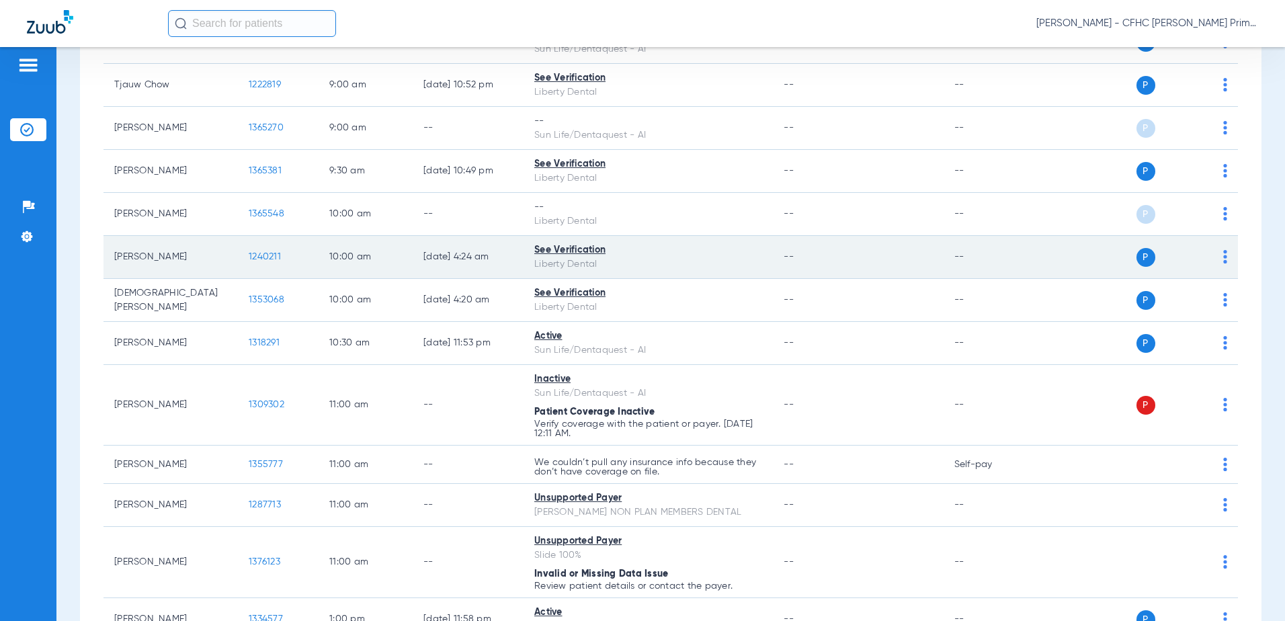
scroll to position [471, 0]
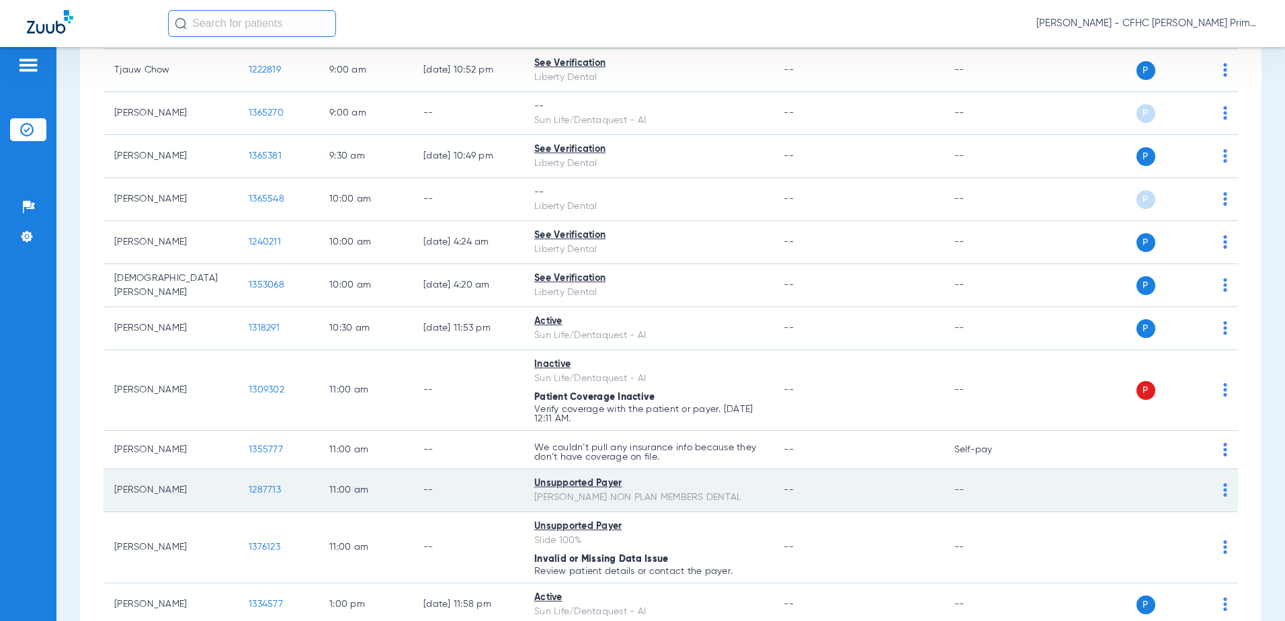
click at [270, 495] on span "1287713" at bounding box center [265, 489] width 32 height 9
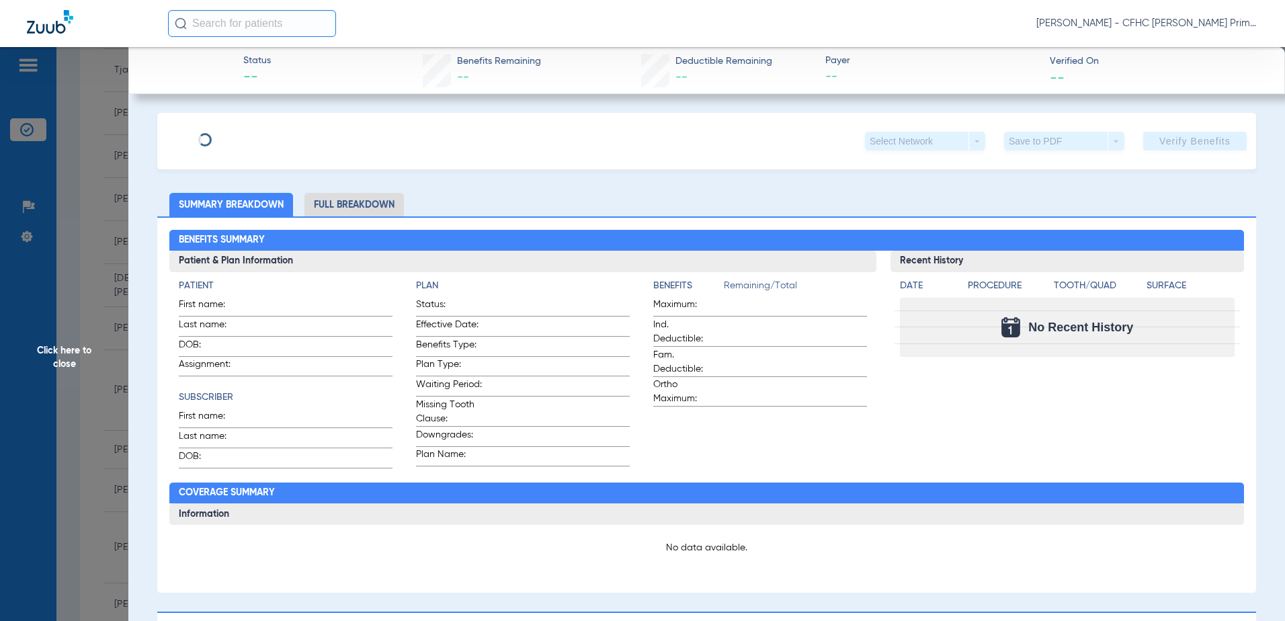
type input "[PERSON_NAME]"
type input "[DATE]"
type input "100113581"
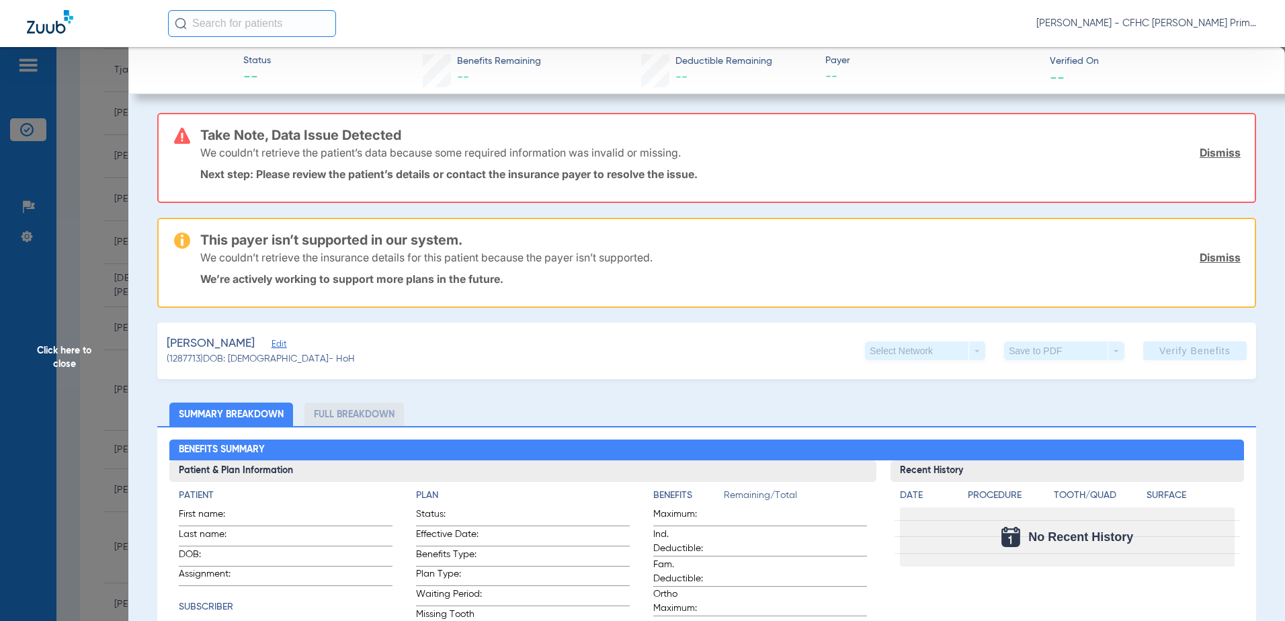
click at [284, 346] on span "Edit" at bounding box center [278, 346] width 12 height 13
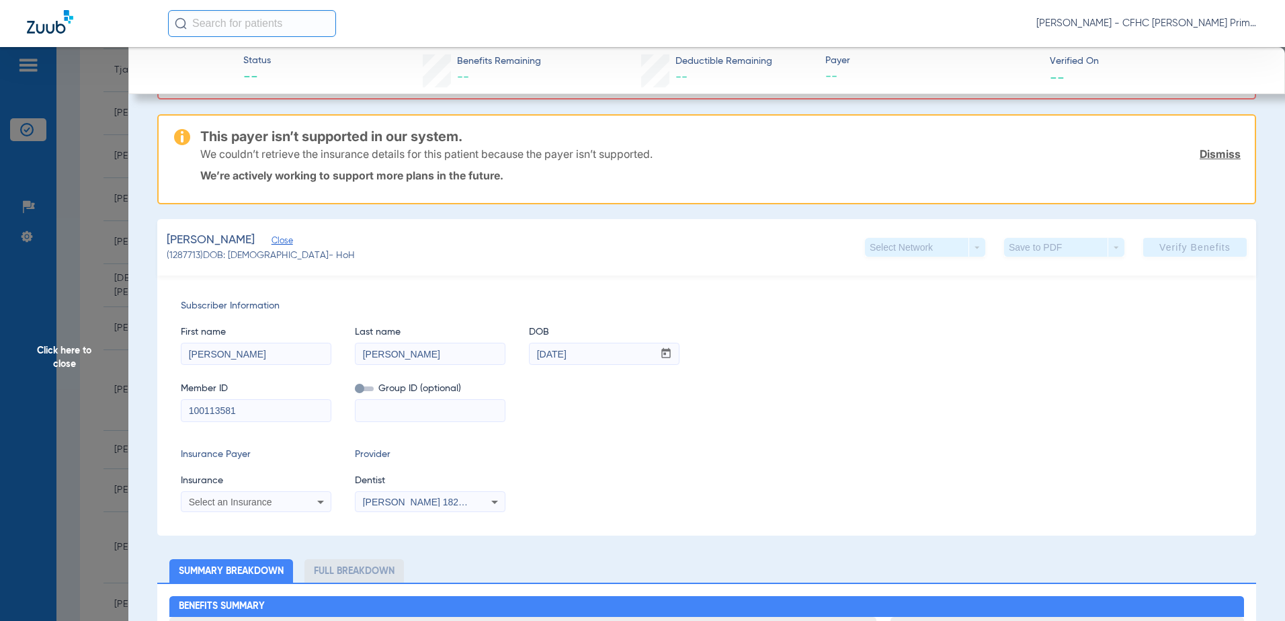
scroll to position [134, 0]
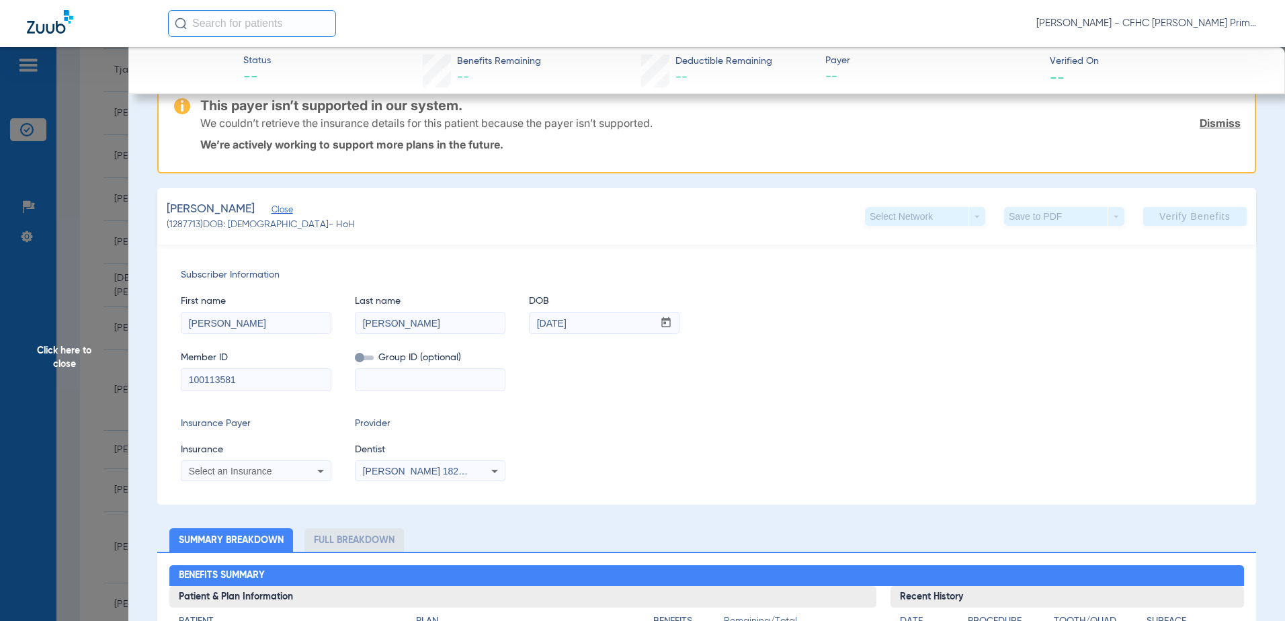
click at [67, 354] on span "Click here to close" at bounding box center [64, 357] width 128 height 621
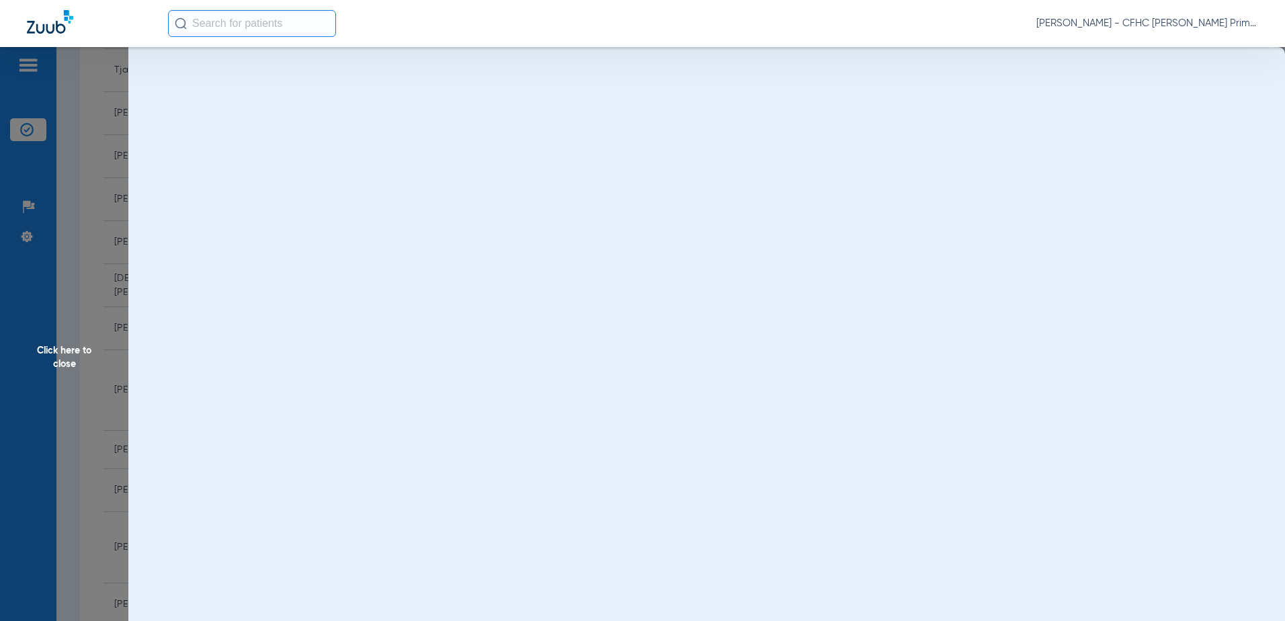
scroll to position [0, 0]
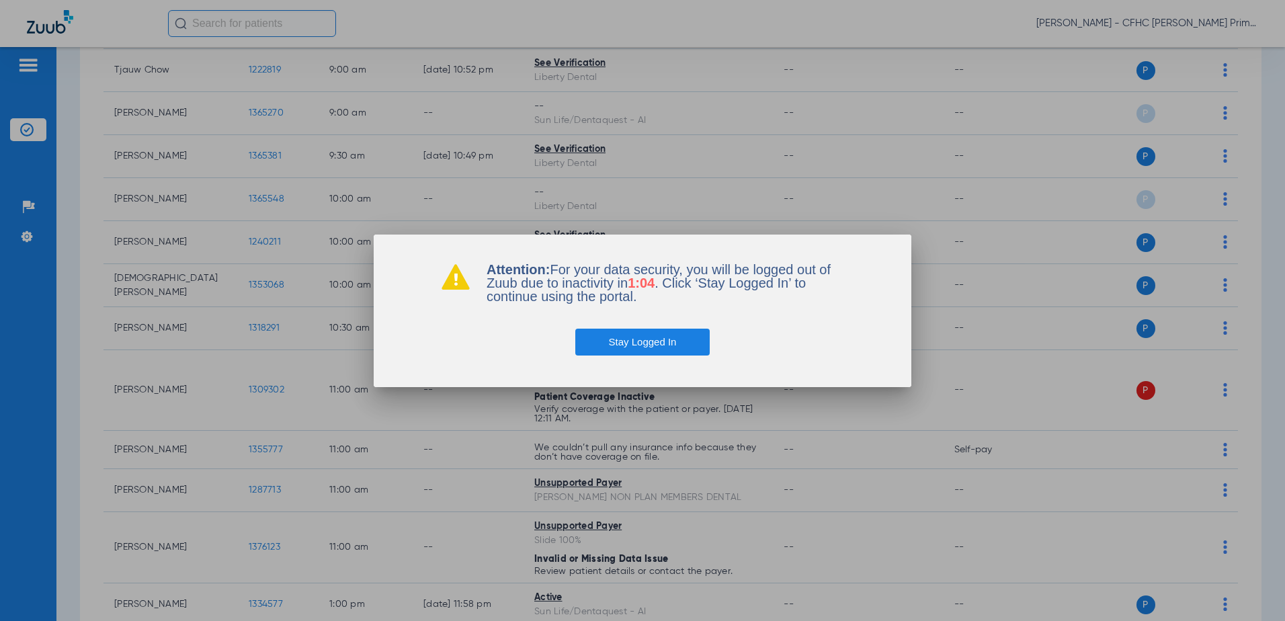
click at [658, 339] on button "Stay Logged In" at bounding box center [642, 342] width 135 height 27
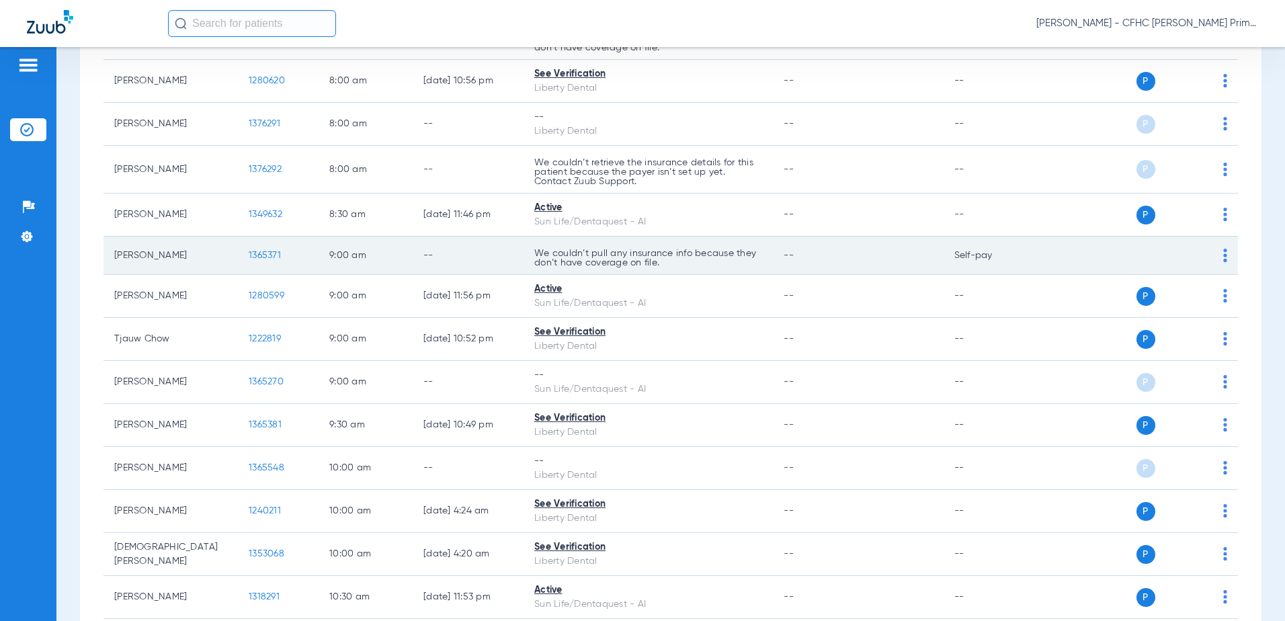
scroll to position [269, 0]
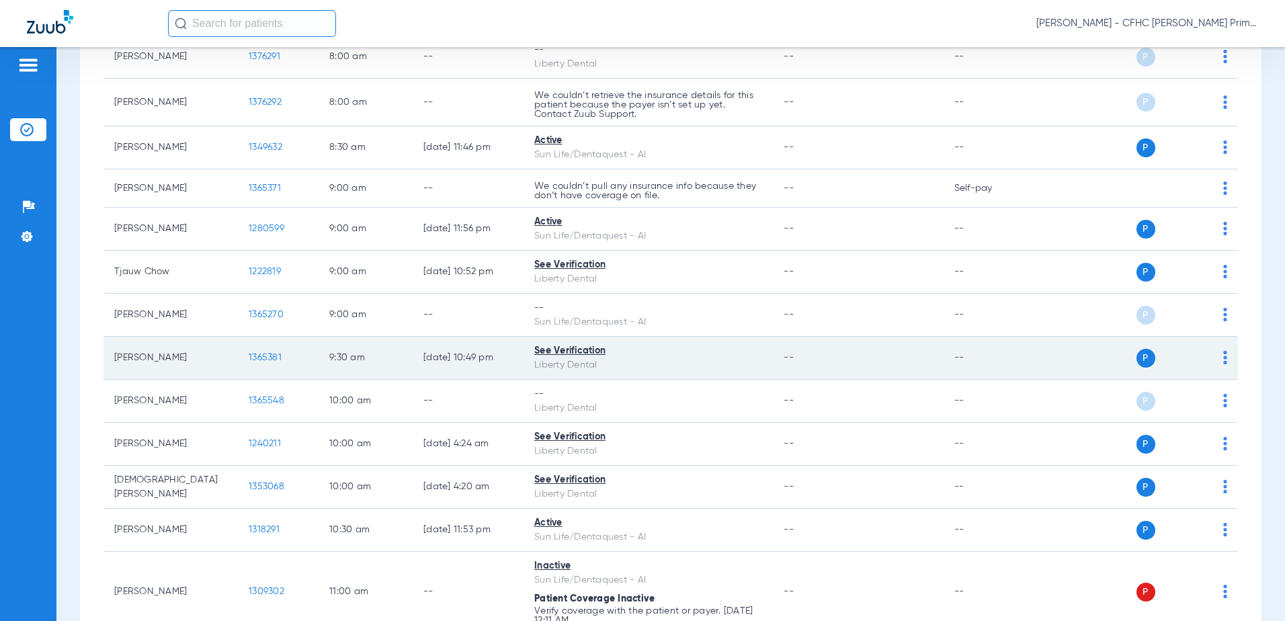
click at [276, 363] on td "1365381" at bounding box center [278, 358] width 81 height 43
click at [275, 358] on span "1365381" at bounding box center [265, 357] width 33 height 9
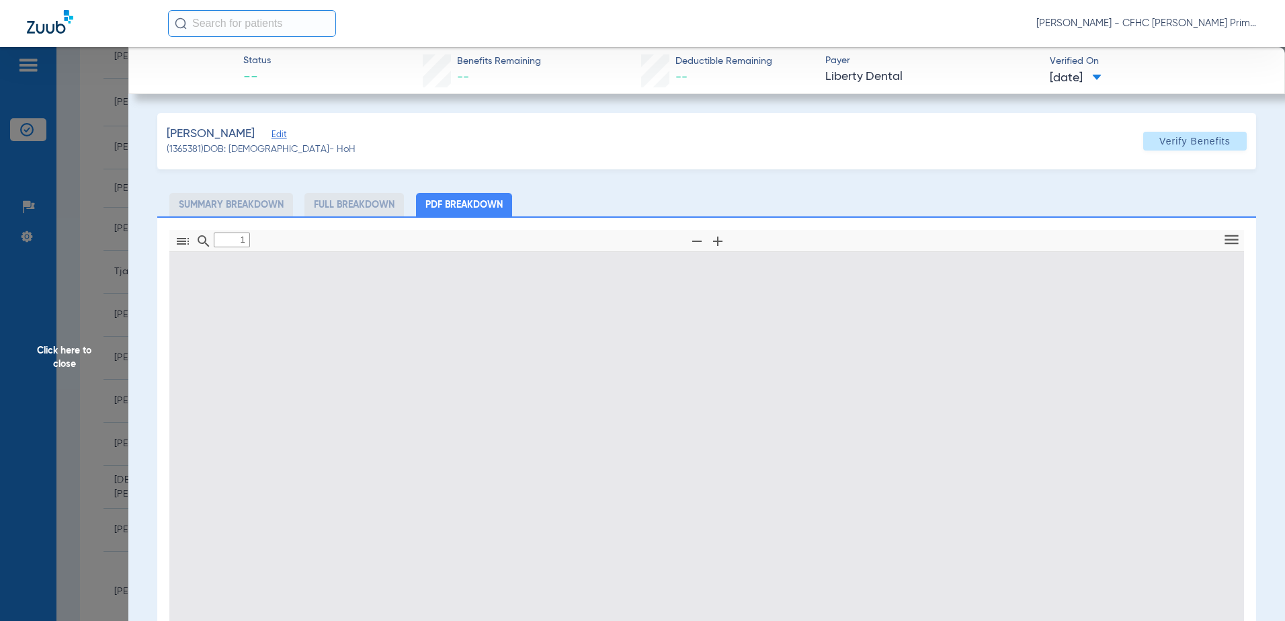
type input "0"
select select "page-width"
type input "1"
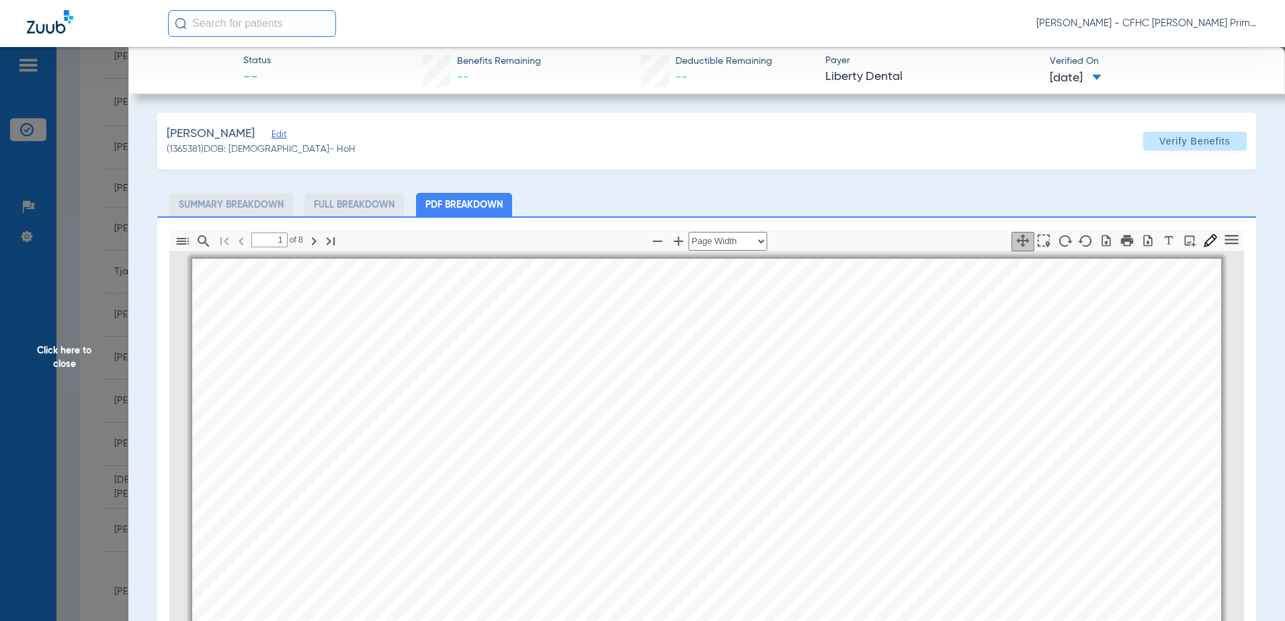
scroll to position [7, 0]
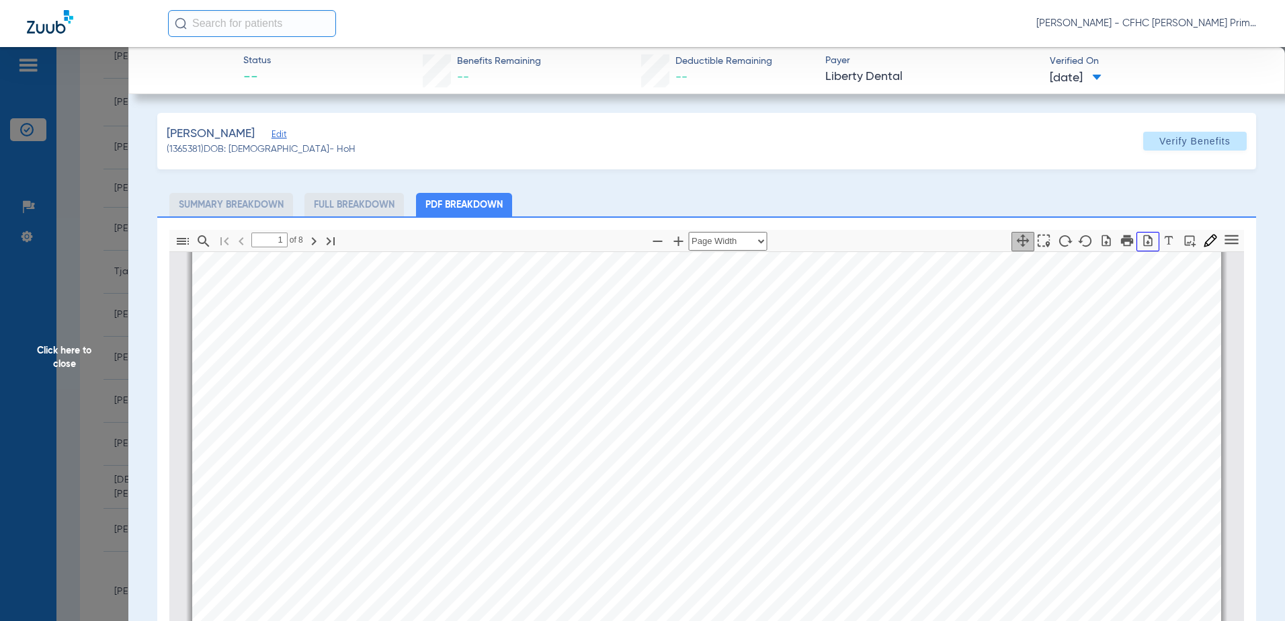
click at [1142, 241] on icon "button" at bounding box center [1148, 240] width 13 height 13
click at [59, 352] on span "Click here to close" at bounding box center [64, 357] width 128 height 621
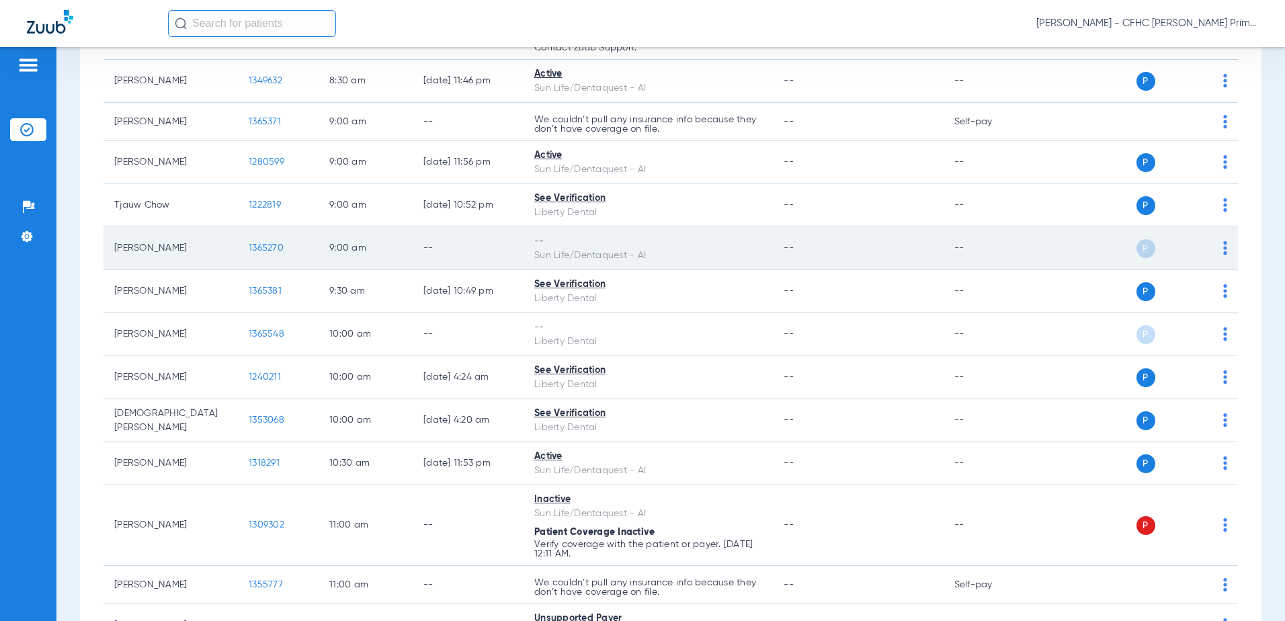
scroll to position [336, 0]
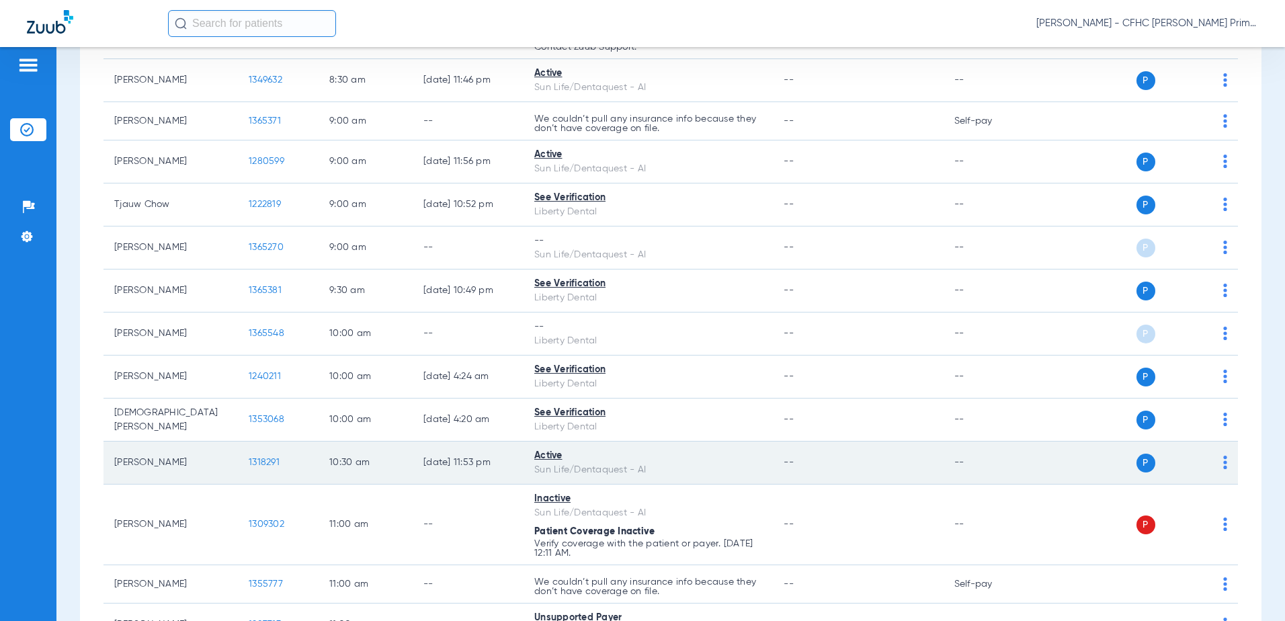
click at [251, 463] on span "1318291" at bounding box center [264, 462] width 31 height 9
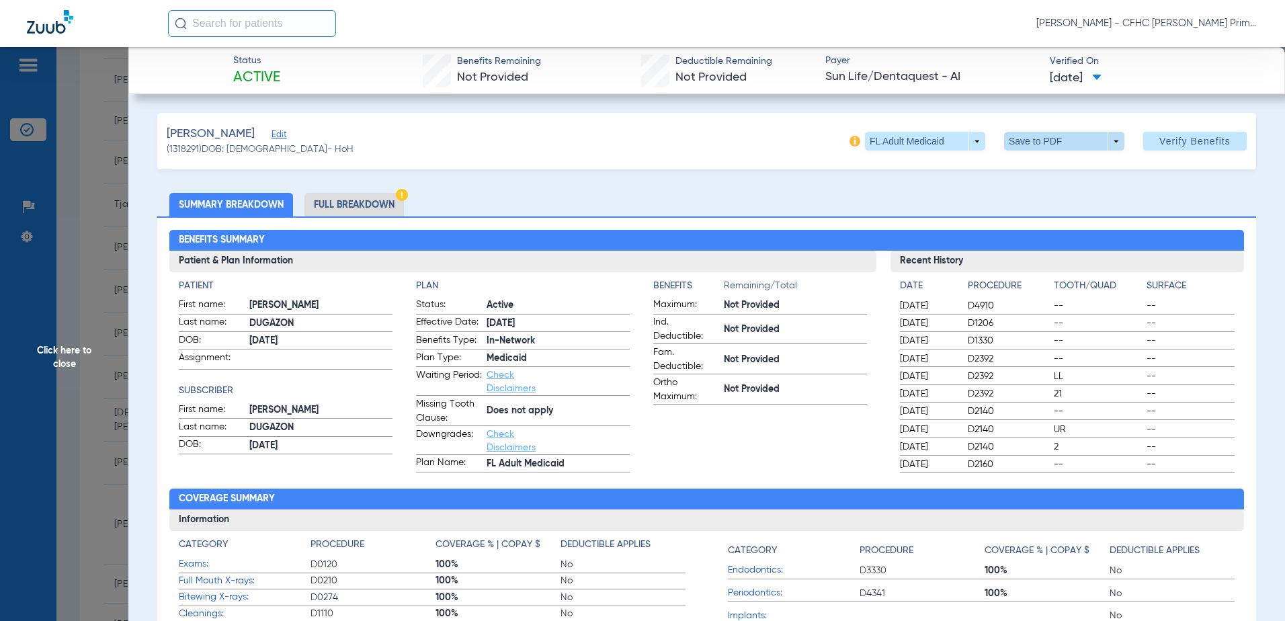
click at [1054, 138] on span at bounding box center [1064, 141] width 32 height 32
click at [1050, 169] on span "Save to PDF" at bounding box center [1059, 167] width 53 height 9
click at [44, 353] on span "Click here to close" at bounding box center [64, 357] width 128 height 621
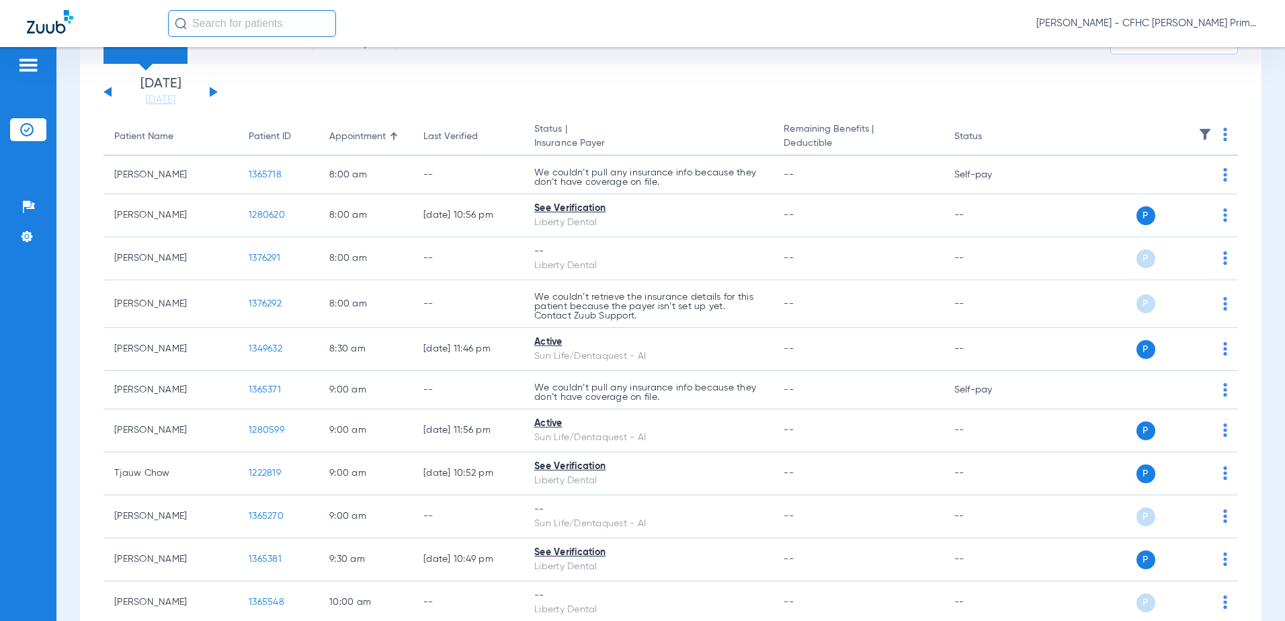
scroll to position [0, 0]
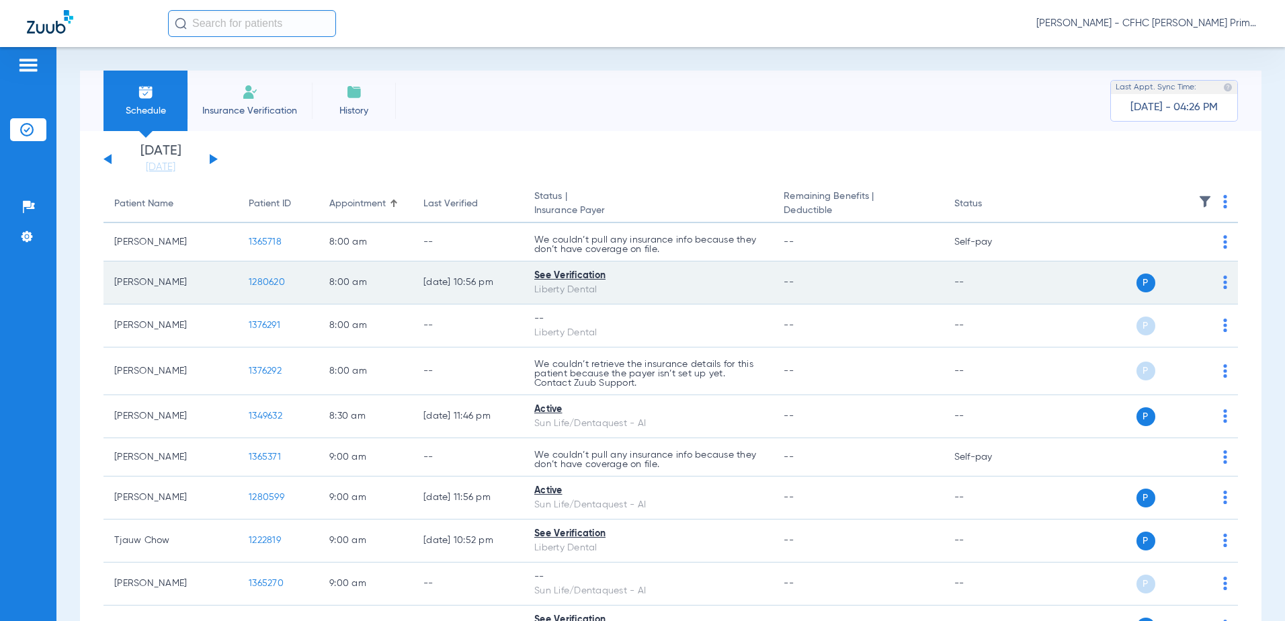
click at [257, 284] on span "1280620" at bounding box center [267, 282] width 36 height 9
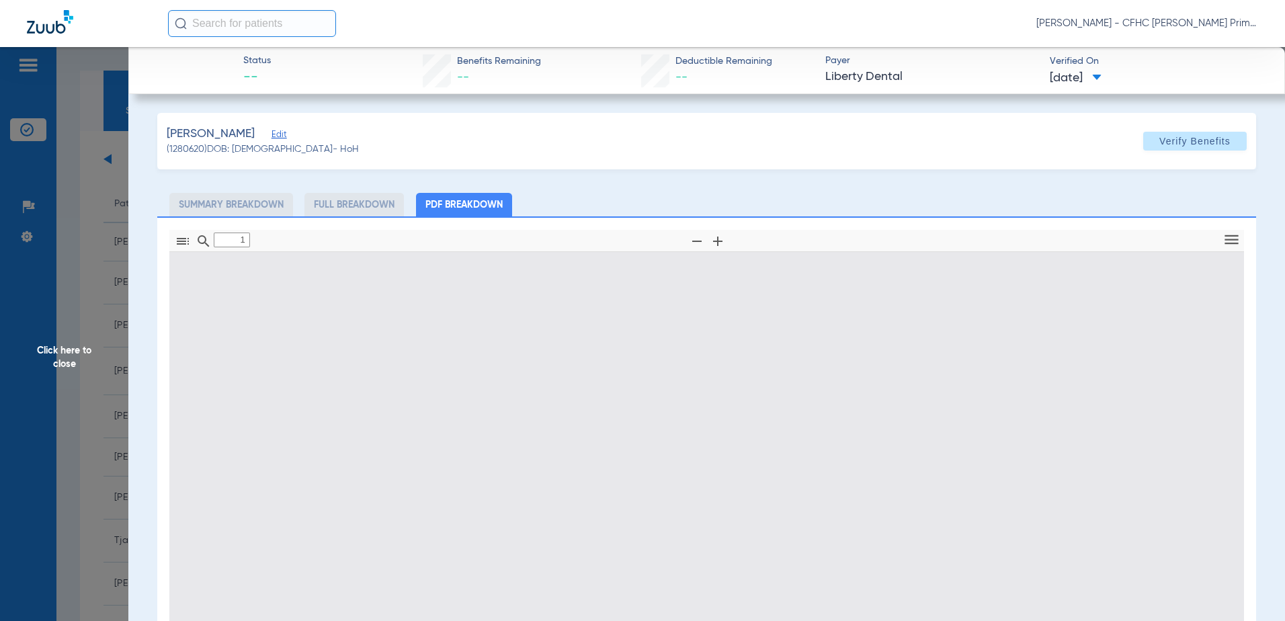
type input "0"
select select "page-width"
type input "1"
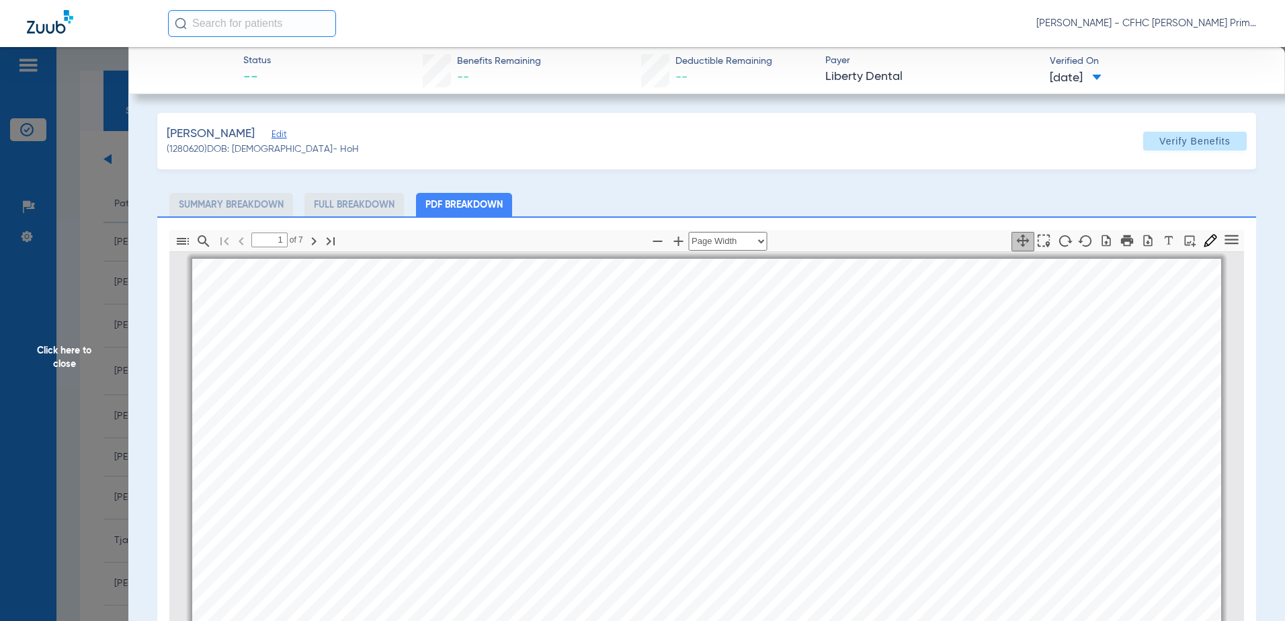
scroll to position [7, 0]
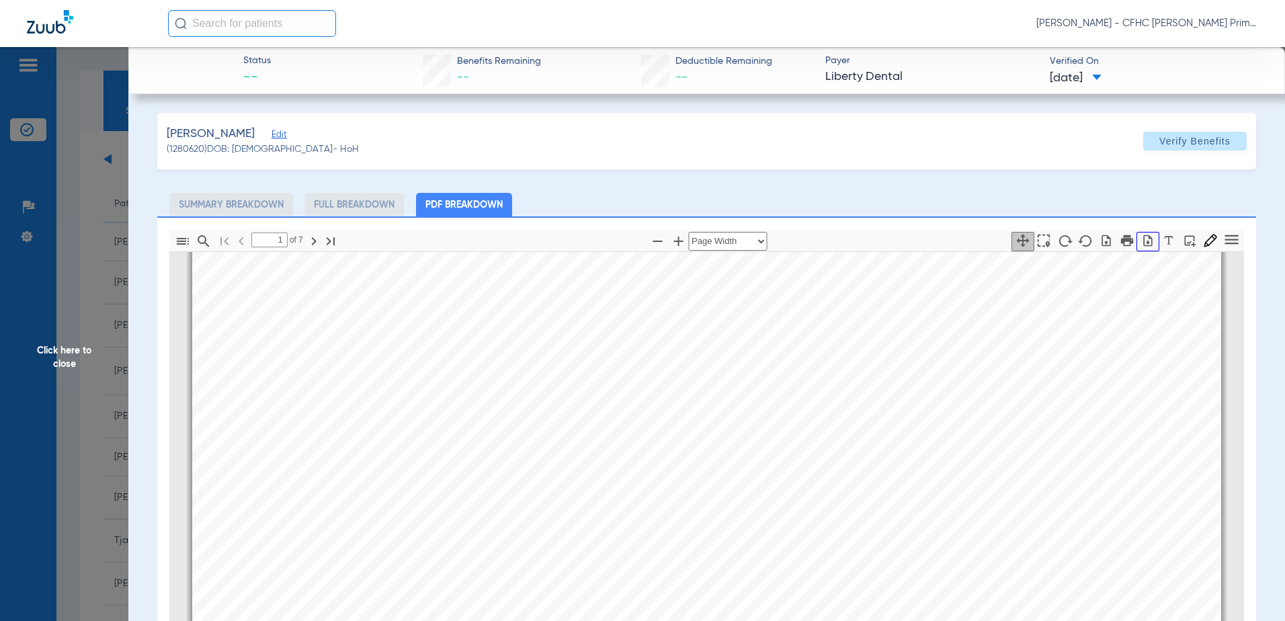
click at [1142, 238] on icon "button" at bounding box center [1148, 240] width 13 height 13
